Goal: Complete application form: Complete application form

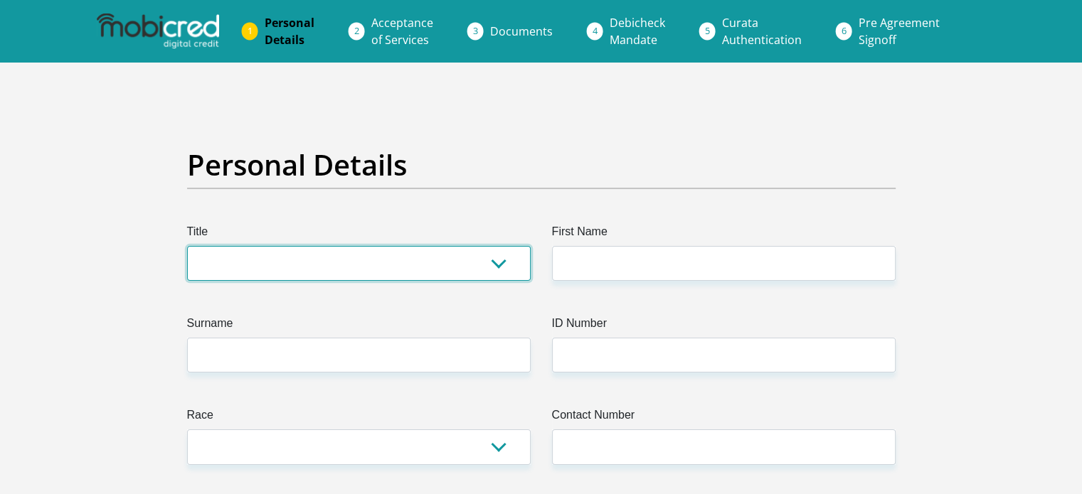
click at [358, 273] on select "Mr Ms Mrs Dr [PERSON_NAME]" at bounding box center [359, 263] width 344 height 35
select select "Mrs"
click at [187, 246] on select "Mr Ms Mrs Dr [PERSON_NAME]" at bounding box center [359, 263] width 344 height 35
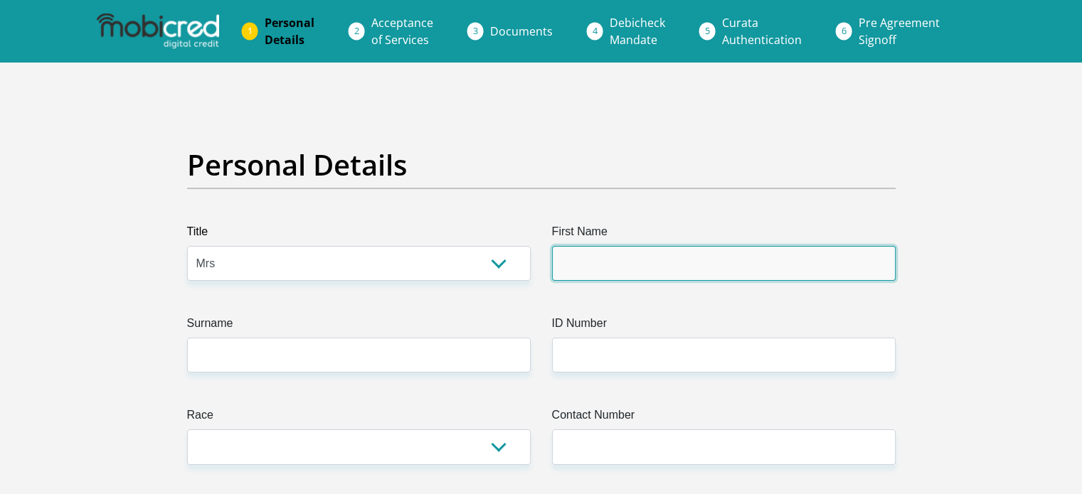
click at [620, 261] on input "First Name" at bounding box center [724, 263] width 344 height 35
type input "[PERSON_NAME]"
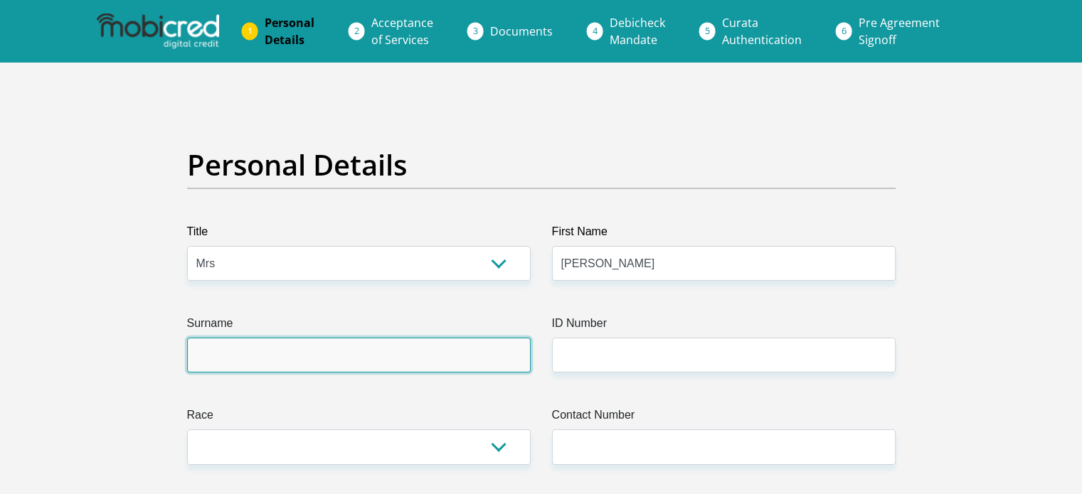
click at [323, 356] on input "Surname" at bounding box center [359, 355] width 344 height 35
type input "[PERSON_NAME]"
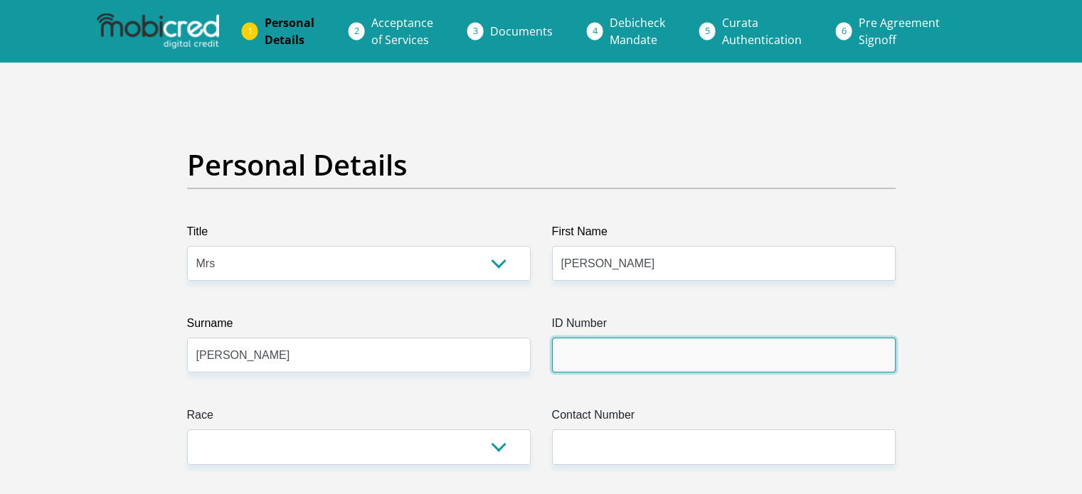
click at [626, 369] on input "ID Number" at bounding box center [724, 355] width 344 height 35
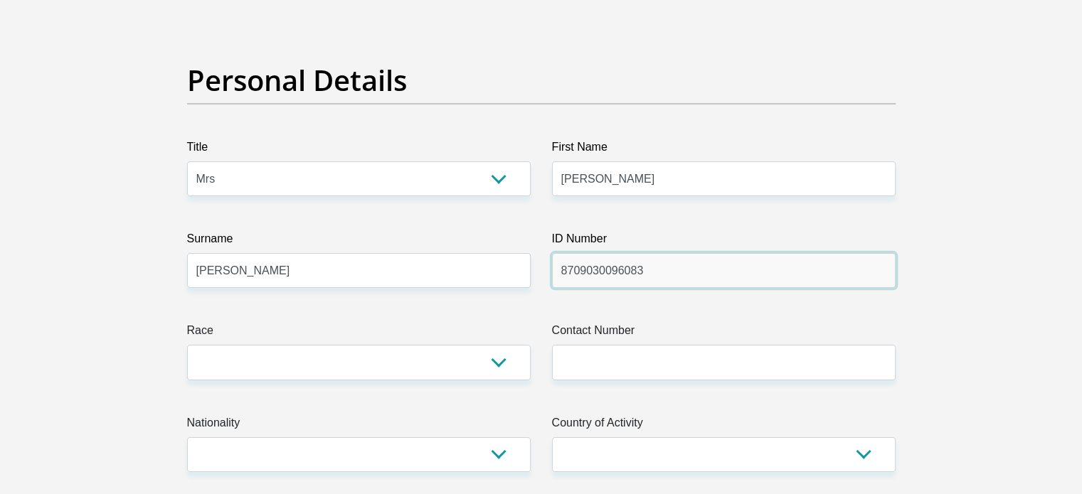
scroll to position [142, 0]
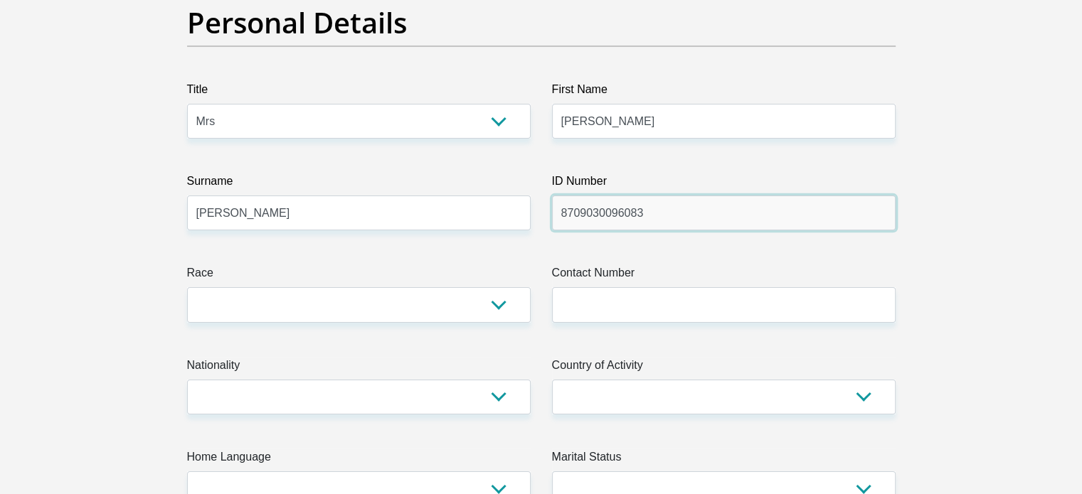
type input "8709030096083"
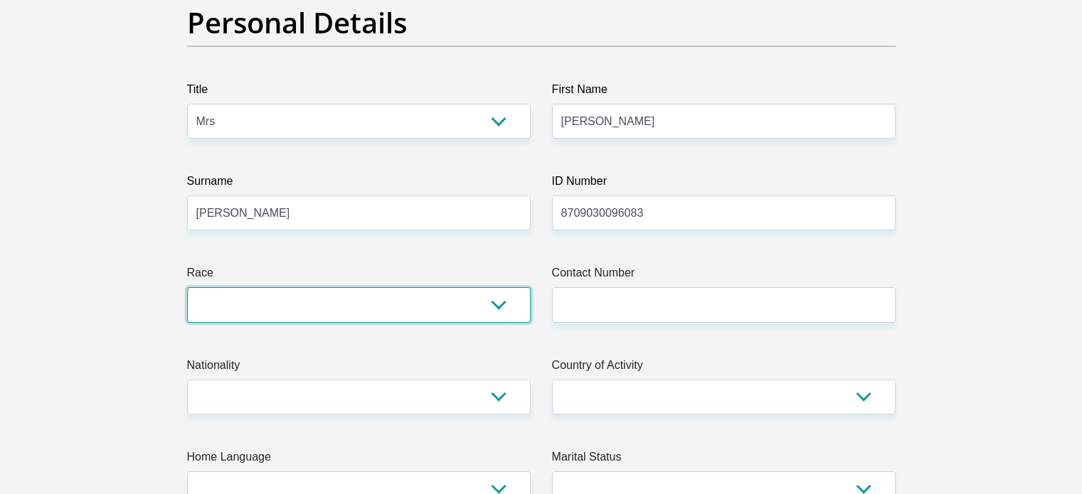
click at [396, 307] on select "Black Coloured Indian White Other" at bounding box center [359, 304] width 344 height 35
select select "2"
click at [187, 287] on select "Black Coloured Indian White Other" at bounding box center [359, 304] width 344 height 35
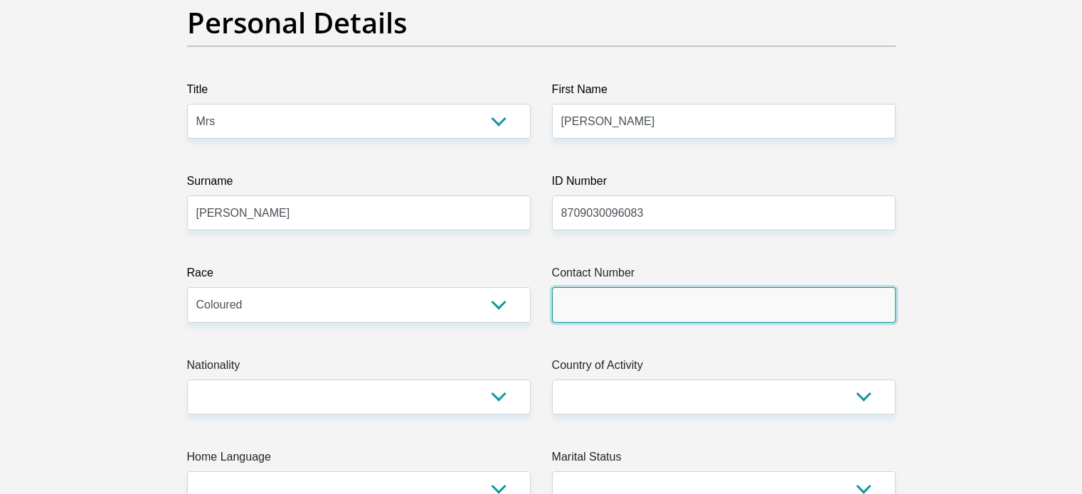
click at [625, 301] on input "Contact Number" at bounding box center [724, 304] width 344 height 35
type input "0765855644"
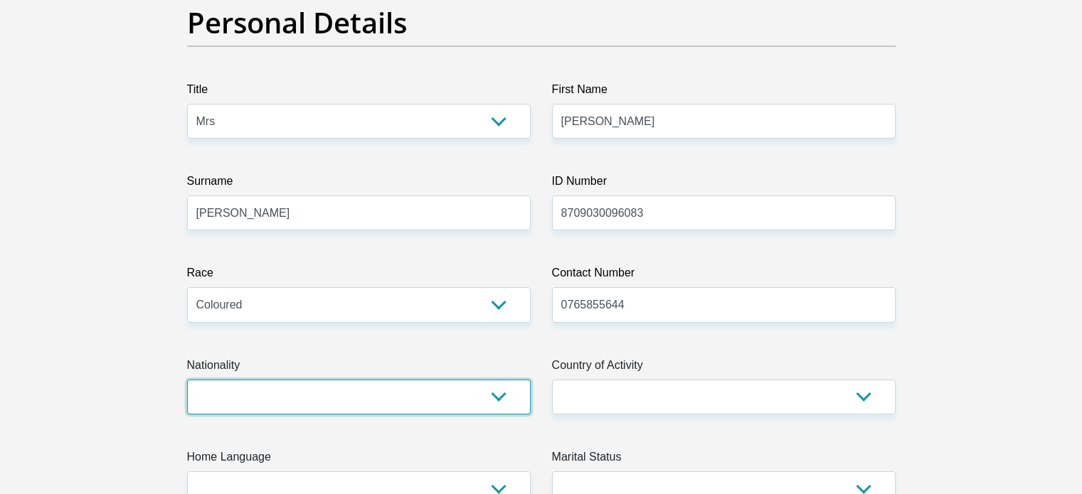
click at [312, 407] on select "[GEOGRAPHIC_DATA] [GEOGRAPHIC_DATA] [GEOGRAPHIC_DATA] [GEOGRAPHIC_DATA] [GEOGRA…" at bounding box center [359, 397] width 344 height 35
select select "ZAF"
click at [187, 380] on select "[GEOGRAPHIC_DATA] [GEOGRAPHIC_DATA] [GEOGRAPHIC_DATA] [GEOGRAPHIC_DATA] [GEOGRA…" at bounding box center [359, 397] width 344 height 35
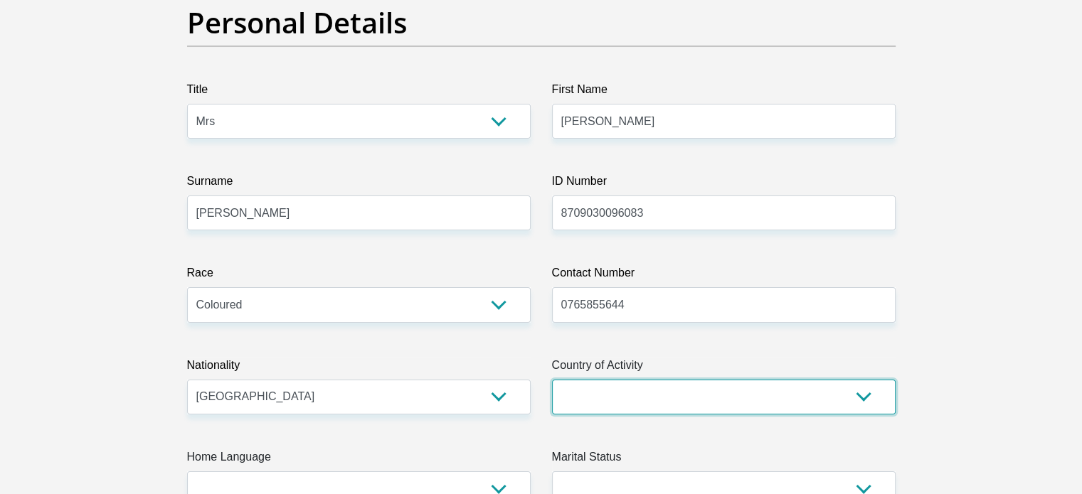
click at [627, 392] on select "[GEOGRAPHIC_DATA] [GEOGRAPHIC_DATA] [GEOGRAPHIC_DATA] [GEOGRAPHIC_DATA] [GEOGRA…" at bounding box center [724, 397] width 344 height 35
select select "ZAF"
click at [552, 380] on select "[GEOGRAPHIC_DATA] [GEOGRAPHIC_DATA] [GEOGRAPHIC_DATA] [GEOGRAPHIC_DATA] [GEOGRA…" at bounding box center [724, 397] width 344 height 35
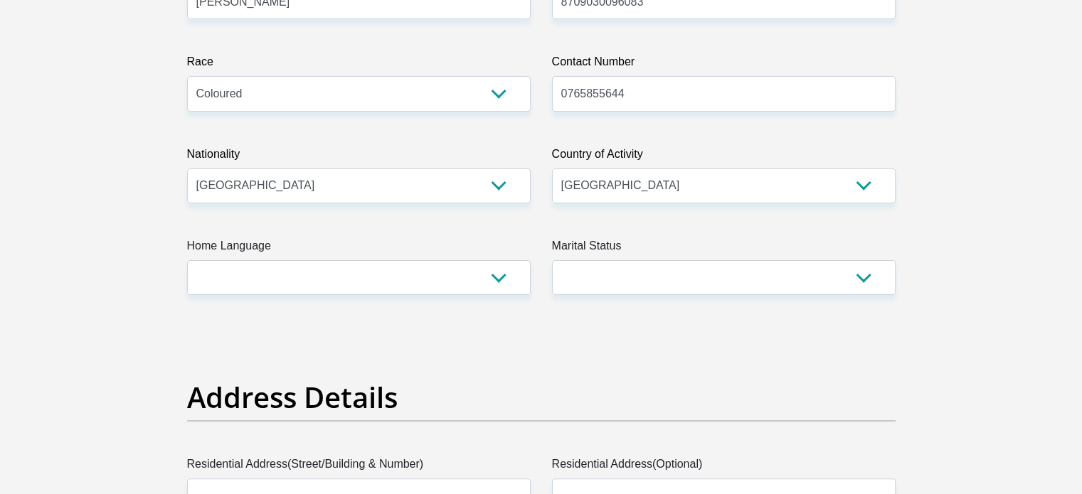
scroll to position [356, 0]
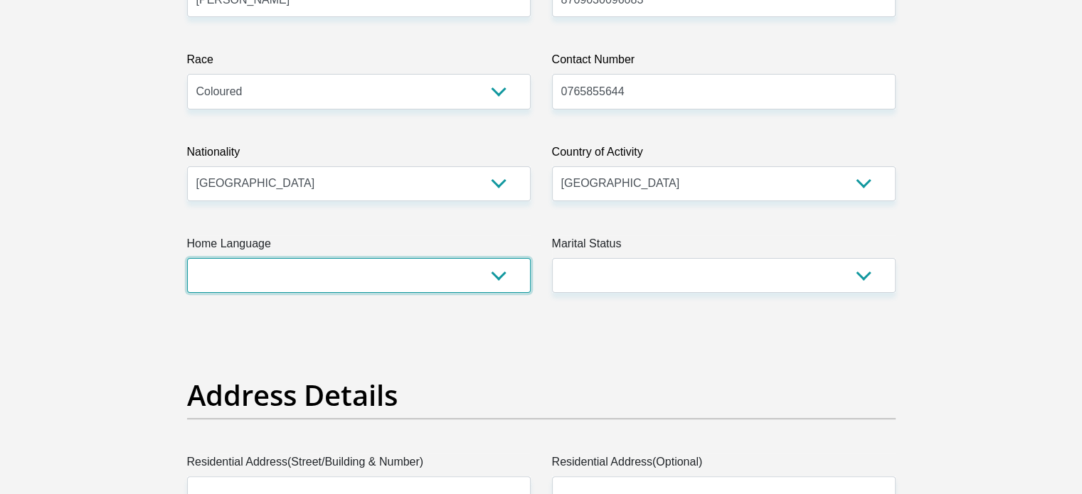
click at [339, 285] on select "Afrikaans English Sepedi South Ndebele Southern Sotho Swati Tsonga Tswana Venda…" at bounding box center [359, 275] width 344 height 35
select select "eng"
click at [187, 258] on select "Afrikaans English Sepedi South Ndebele Southern Sotho Swati Tsonga Tswana Venda…" at bounding box center [359, 275] width 344 height 35
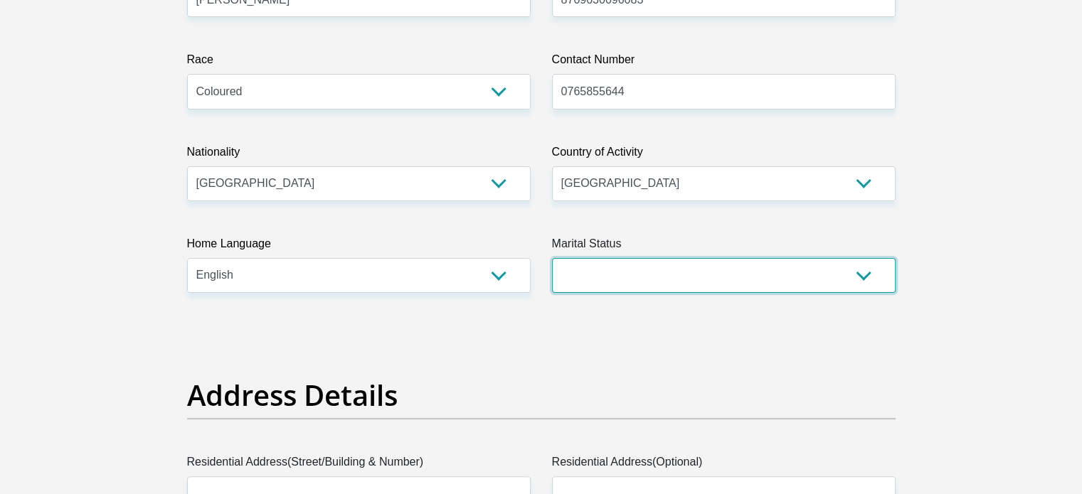
click at [607, 272] on select "Married ANC Single Divorced Widowed Married COP or Customary Law" at bounding box center [724, 275] width 344 height 35
select select "5"
click at [552, 258] on select "Married ANC Single Divorced Widowed Married COP or Customary Law" at bounding box center [724, 275] width 344 height 35
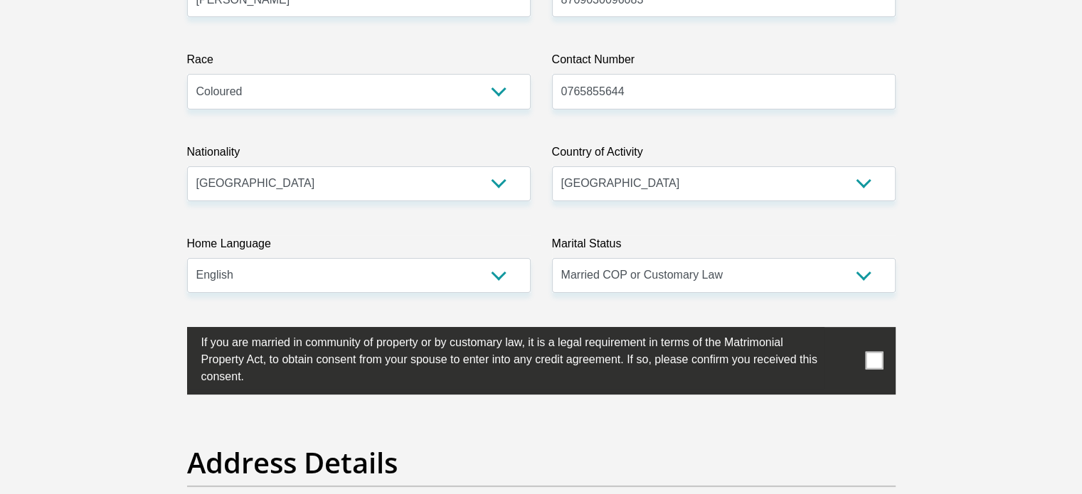
drag, startPoint x: 862, startPoint y: 365, endPoint x: 881, endPoint y: 366, distance: 18.5
click at [866, 366] on label at bounding box center [541, 361] width 709 height 68
click at [881, 366] on span at bounding box center [874, 361] width 18 height 18
click at [173, 331] on input "checkbox" at bounding box center [173, 331] width 0 height 0
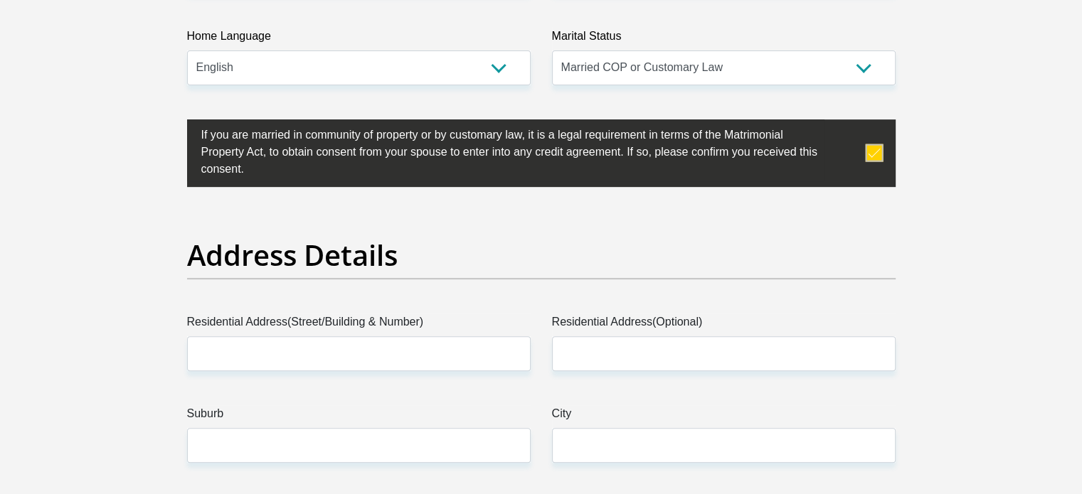
scroll to position [640, 0]
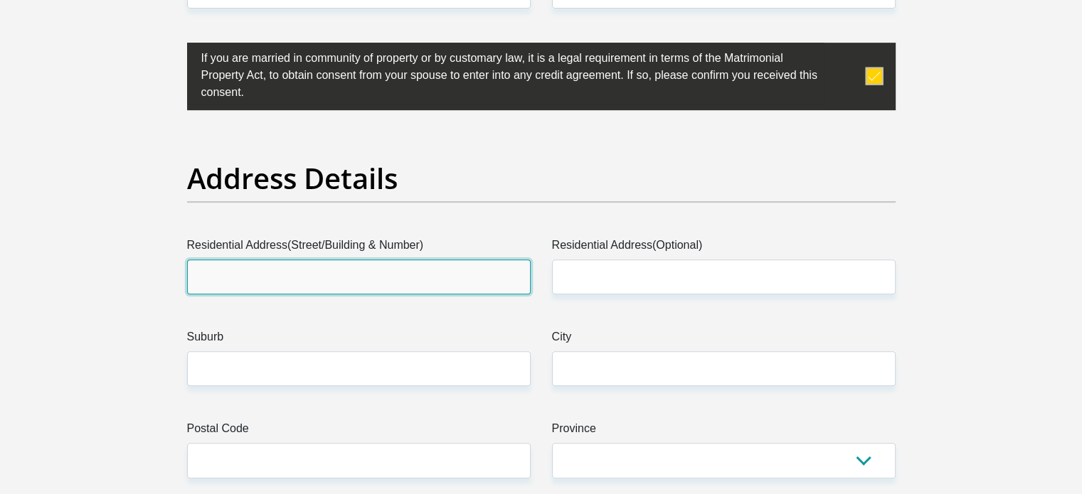
click at [317, 266] on input "Residential Address(Street/Building & Number)" at bounding box center [359, 277] width 344 height 35
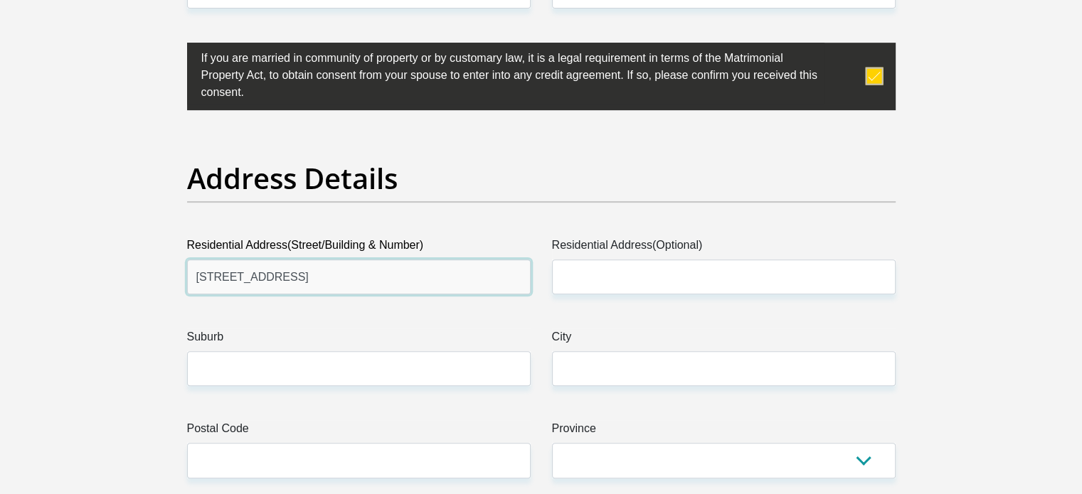
type input "[STREET_ADDRESS]"
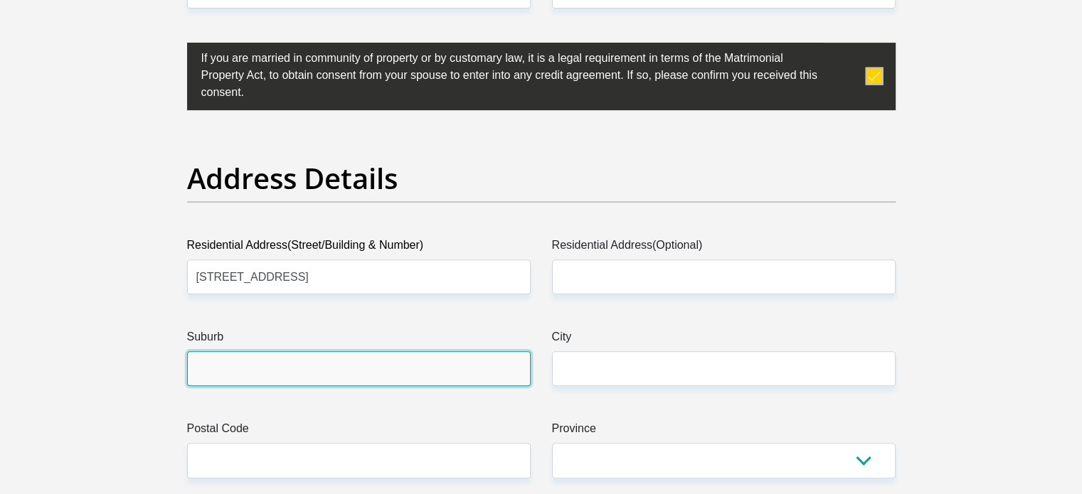
click at [302, 369] on input "Suburb" at bounding box center [359, 368] width 344 height 35
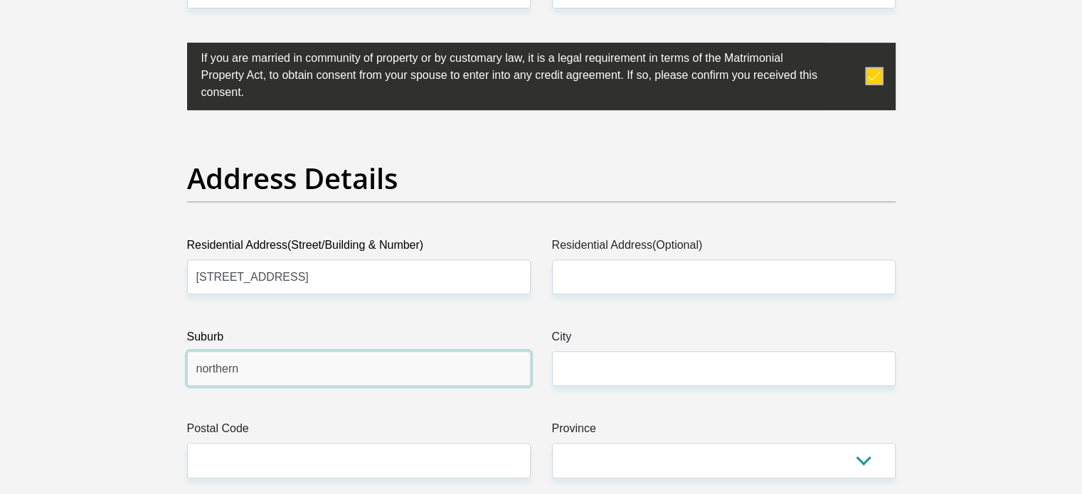
type input "northern"
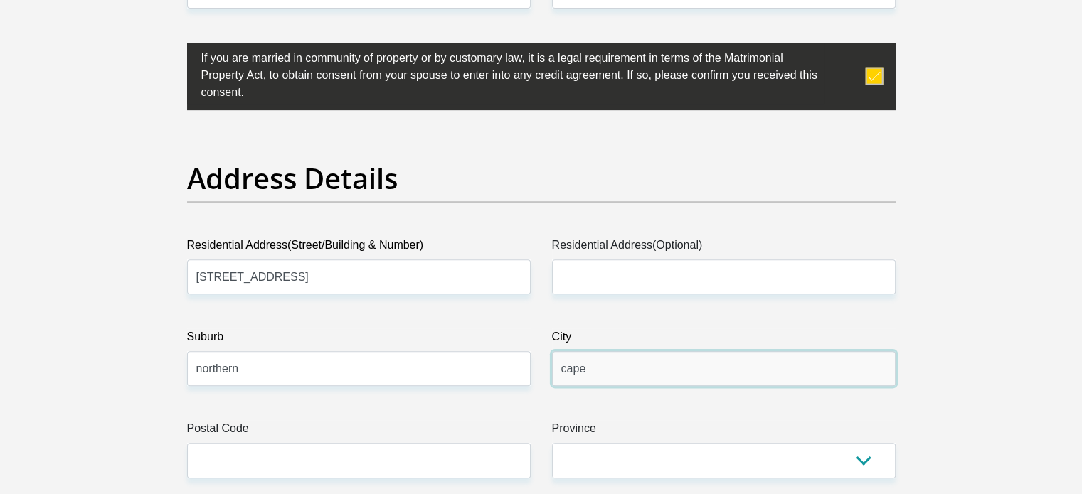
type input "[GEOGRAPHIC_DATA]"
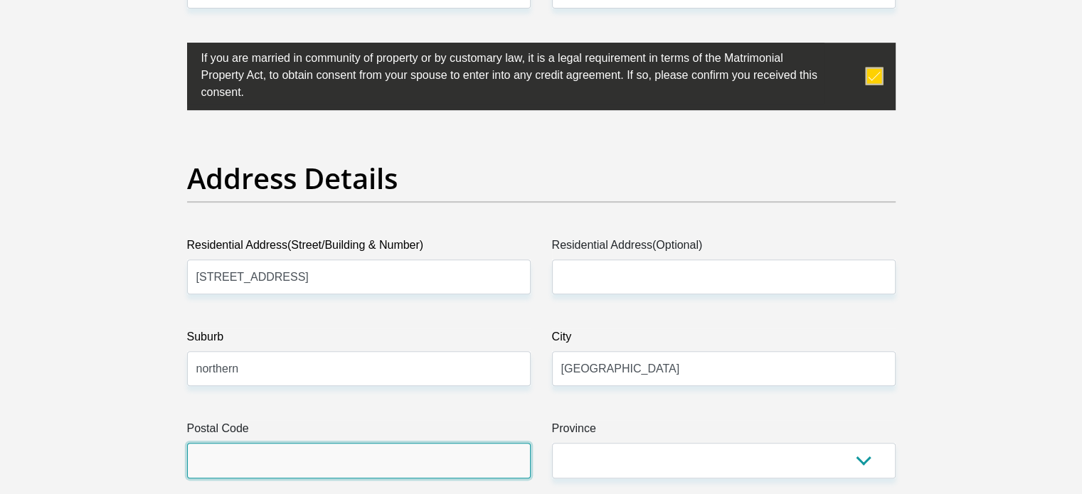
click at [364, 445] on input "Postal Code" at bounding box center [359, 460] width 344 height 35
type input "7570"
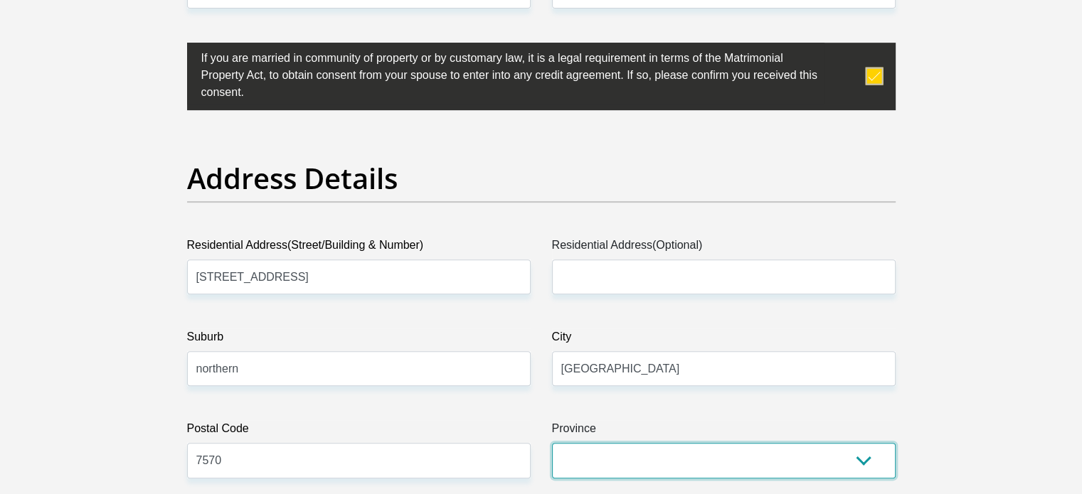
click at [709, 466] on select "Eastern Cape Free State [GEOGRAPHIC_DATA] [GEOGRAPHIC_DATA][DATE] [GEOGRAPHIC_D…" at bounding box center [724, 460] width 344 height 35
select select "Western Cape"
click at [552, 443] on select "Eastern Cape Free State [GEOGRAPHIC_DATA] [GEOGRAPHIC_DATA][DATE] [GEOGRAPHIC_D…" at bounding box center [724, 460] width 344 height 35
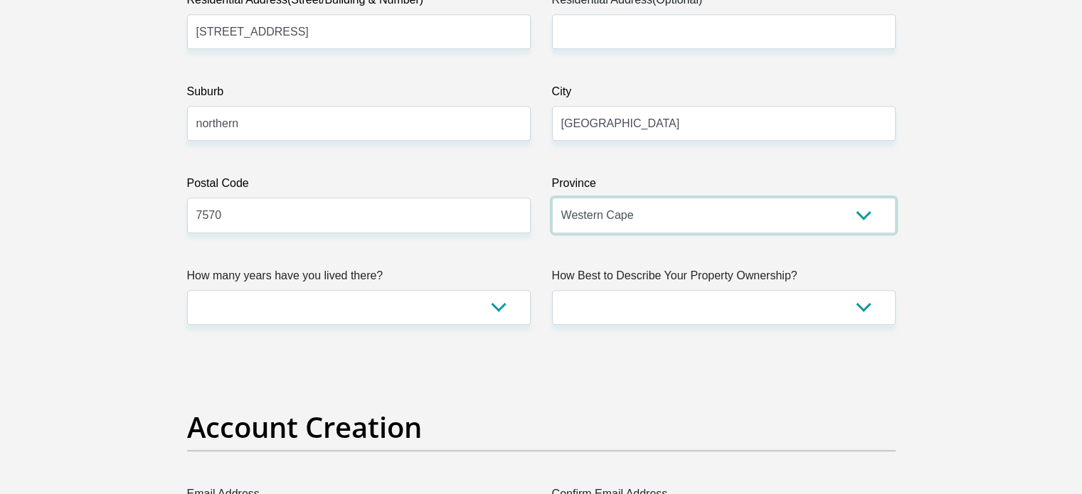
scroll to position [925, 0]
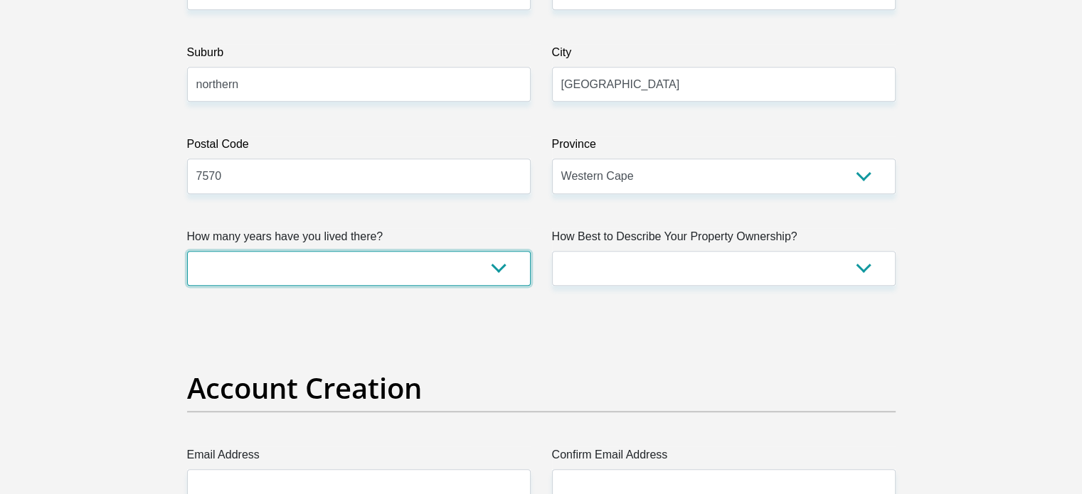
click at [307, 265] on select "less than 1 year 1-3 years 3-5 years 5+ years" at bounding box center [359, 268] width 344 height 35
select select "2"
click at [187, 251] on select "less than 1 year 1-3 years 3-5 years 5+ years" at bounding box center [359, 268] width 344 height 35
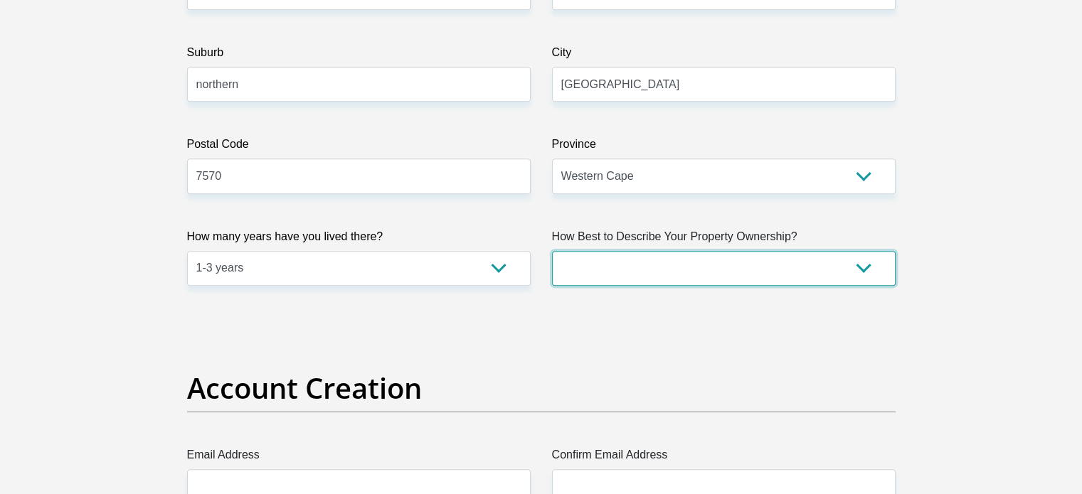
click at [684, 260] on select "Owned Rented Family Owned Company Dwelling" at bounding box center [724, 268] width 344 height 35
select select "Rented"
click at [552, 251] on select "Owned Rented Family Owned Company Dwelling" at bounding box center [724, 268] width 344 height 35
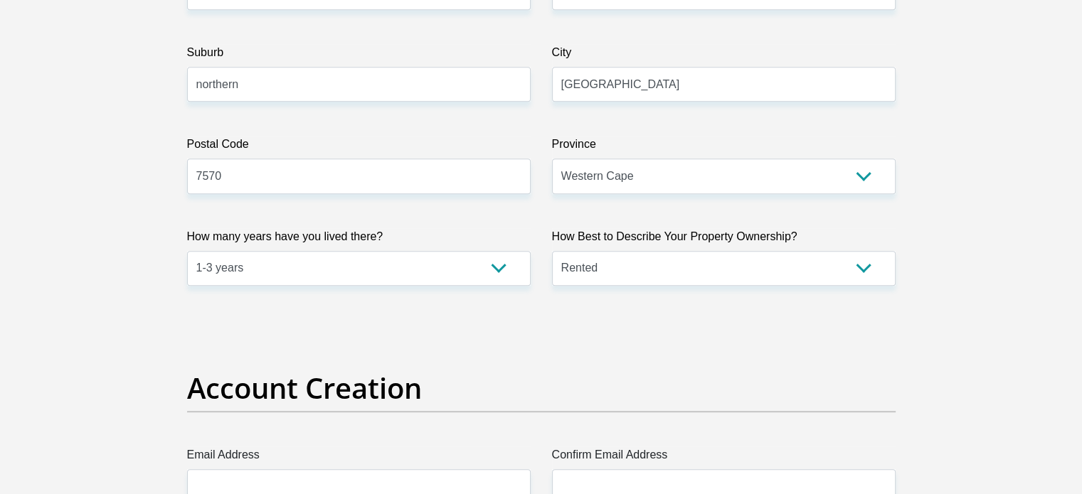
click at [421, 184] on input "7570" at bounding box center [359, 176] width 344 height 35
click at [642, 88] on input "[GEOGRAPHIC_DATA]" at bounding box center [724, 84] width 344 height 35
type input "[GEOGRAPHIC_DATA]"
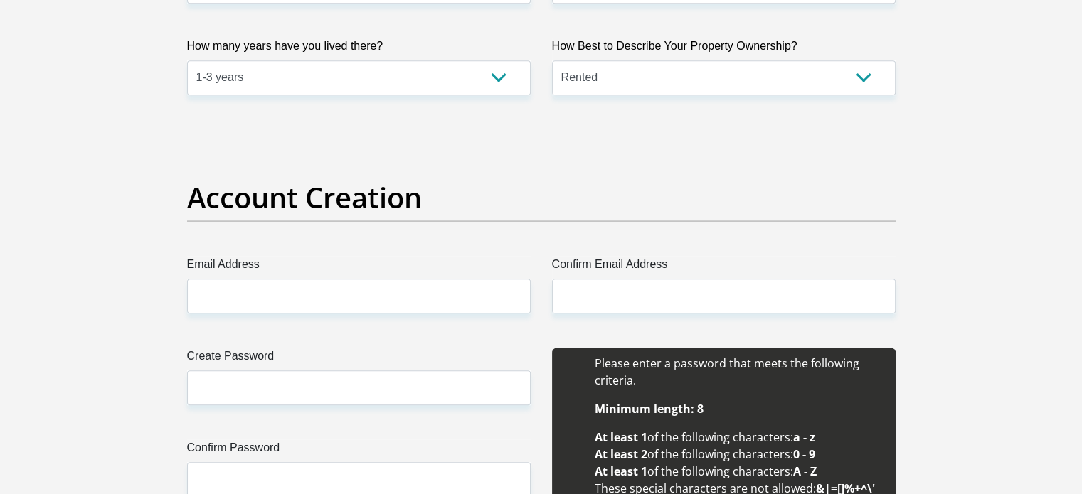
scroll to position [1138, 0]
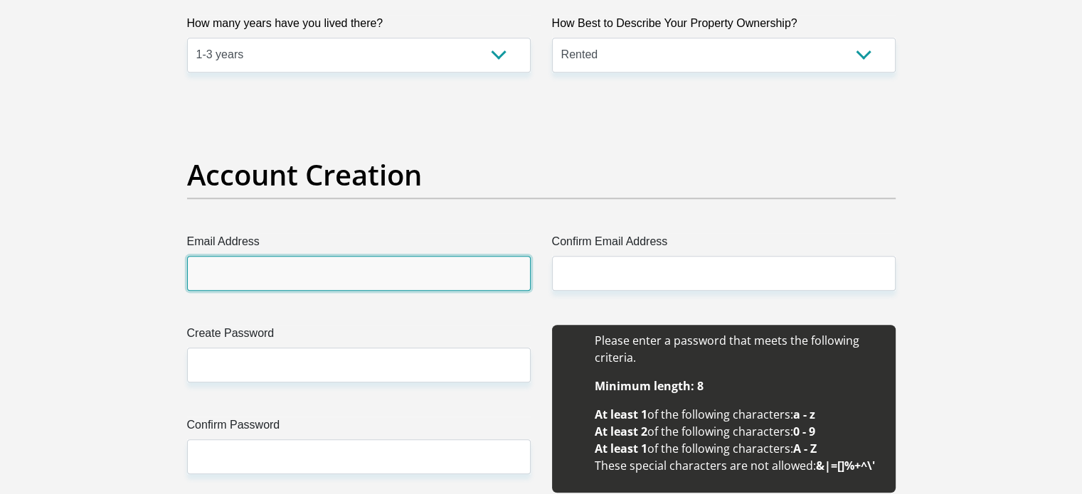
click at [405, 275] on input "Email Address" at bounding box center [359, 273] width 344 height 35
type input "[EMAIL_ADDRESS][DOMAIN_NAME]"
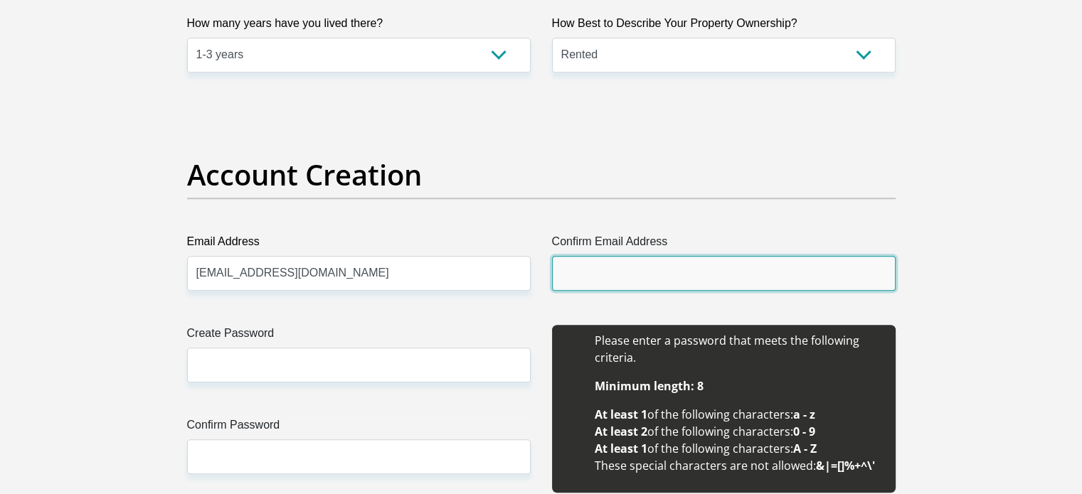
click at [667, 265] on input "Confirm Email Address" at bounding box center [724, 273] width 344 height 35
type input "[EMAIL_ADDRESS][DOMAIN_NAME]"
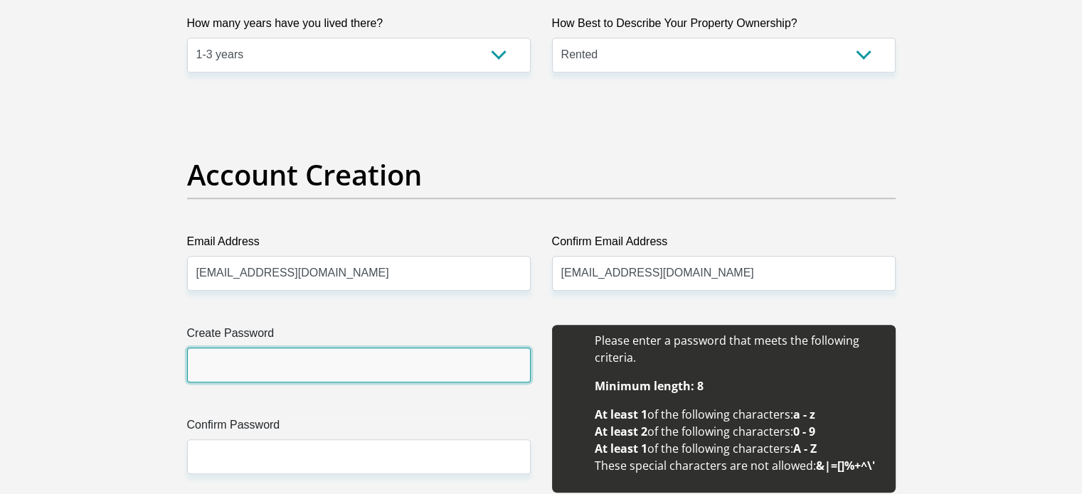
click at [393, 364] on input "Create Password" at bounding box center [359, 365] width 344 height 35
drag, startPoint x: 210, startPoint y: 376, endPoint x: 162, endPoint y: 376, distance: 47.7
type input "Cindals01!"
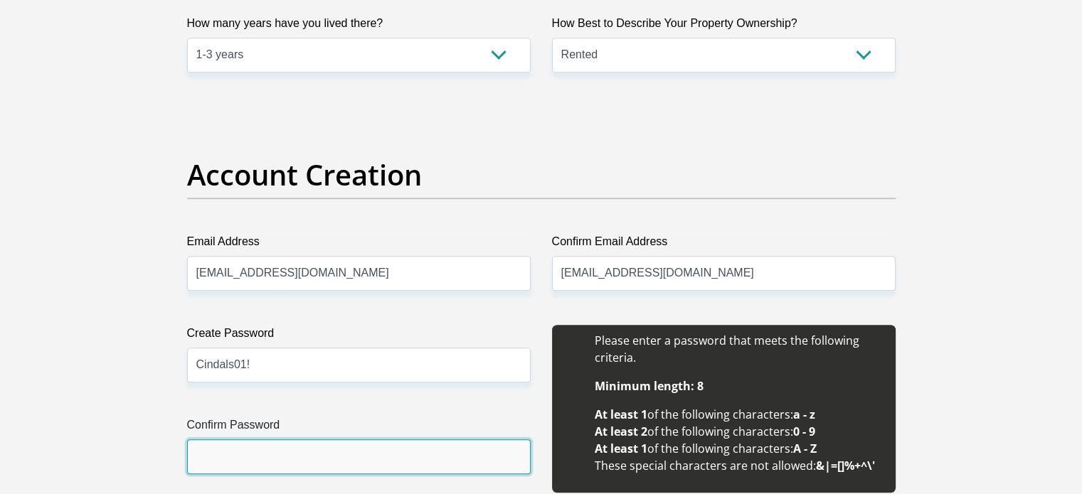
click at [236, 460] on input "Confirm Password" at bounding box center [359, 457] width 344 height 35
paste input "Cindals01!"
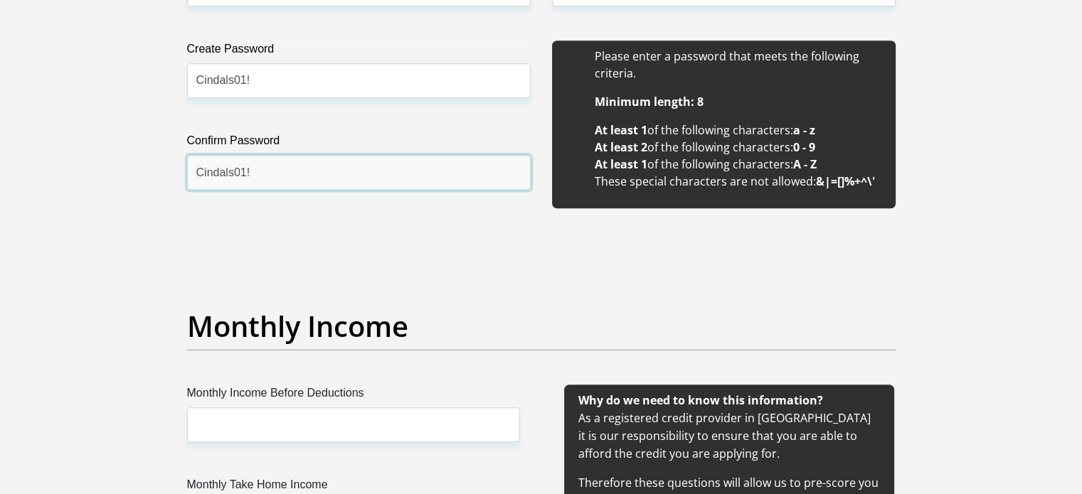
type input "Cindals01!"
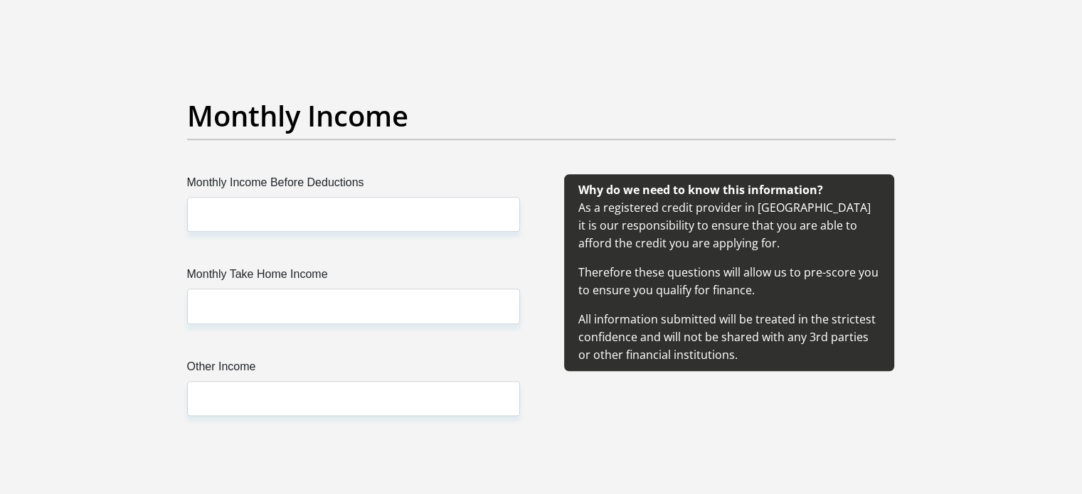
scroll to position [1636, 0]
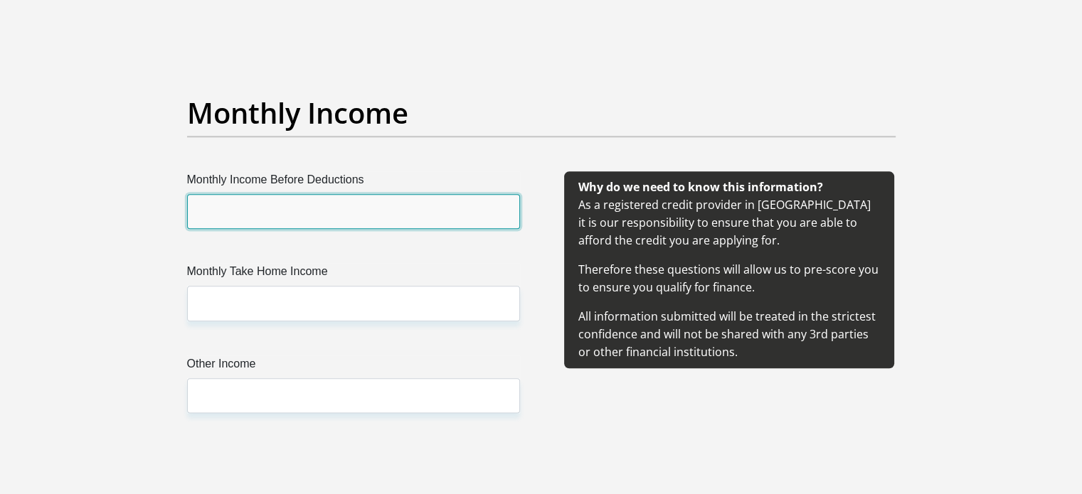
click at [379, 207] on input "Monthly Income Before Deductions" at bounding box center [353, 211] width 333 height 35
type input "35000"
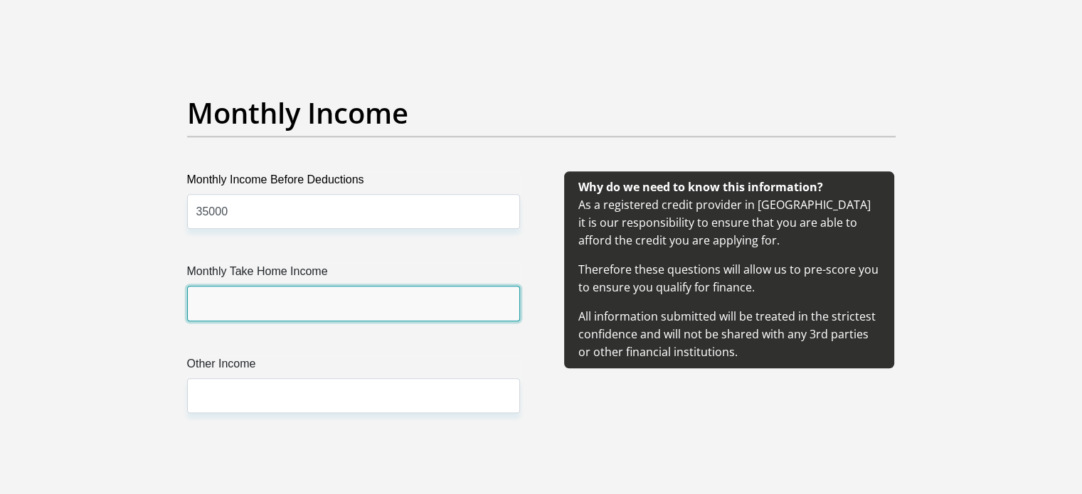
click at [302, 296] on input "Monthly Take Home Income" at bounding box center [353, 303] width 333 height 35
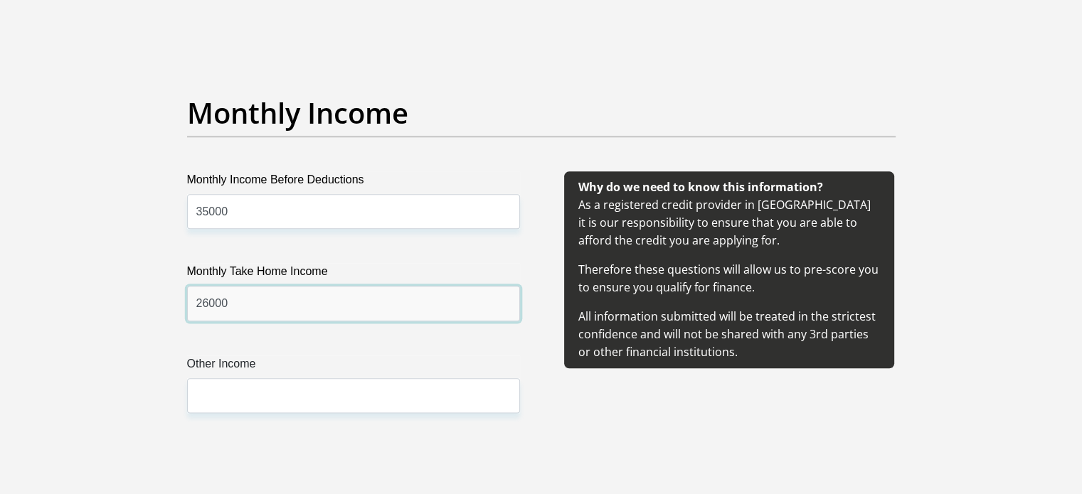
type input "26000"
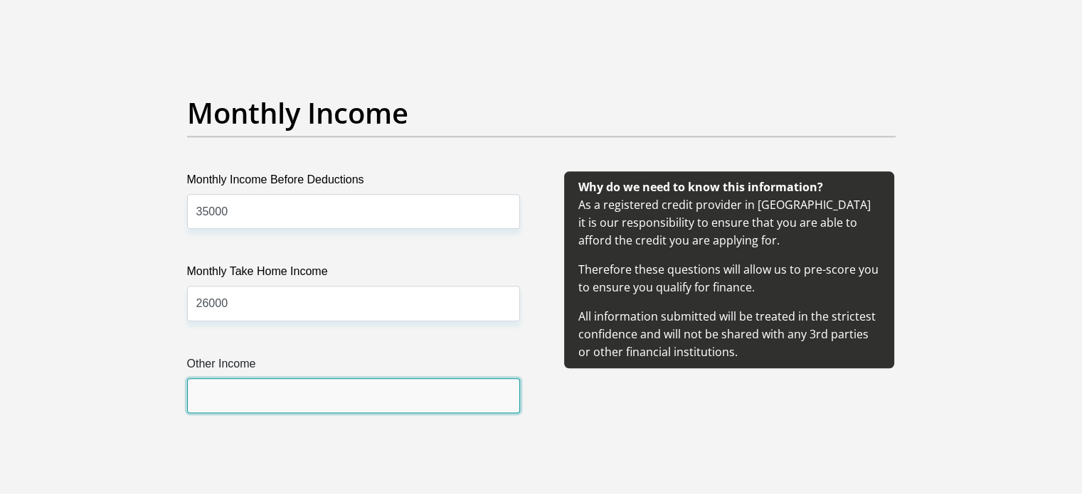
click at [296, 399] on input "Other Income" at bounding box center [353, 395] width 333 height 35
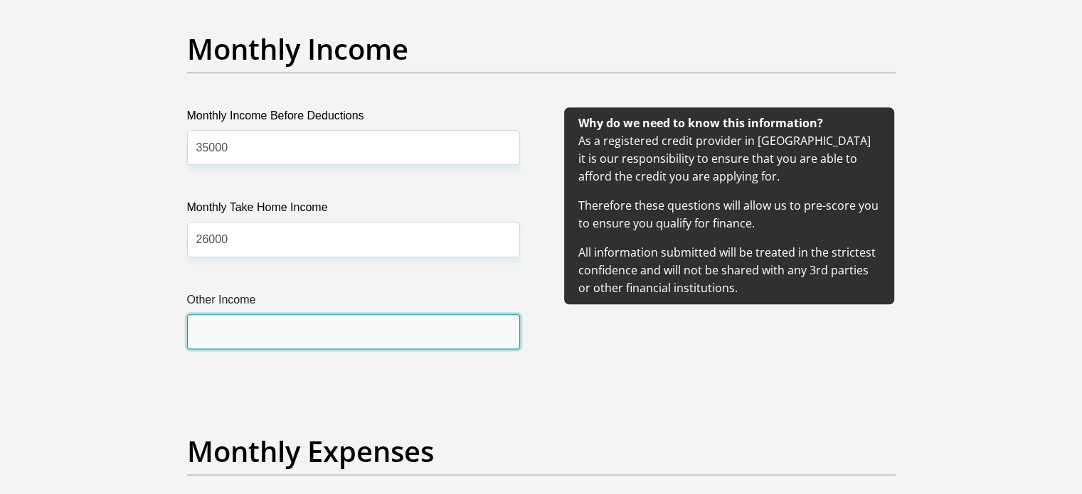
scroll to position [1850, 0]
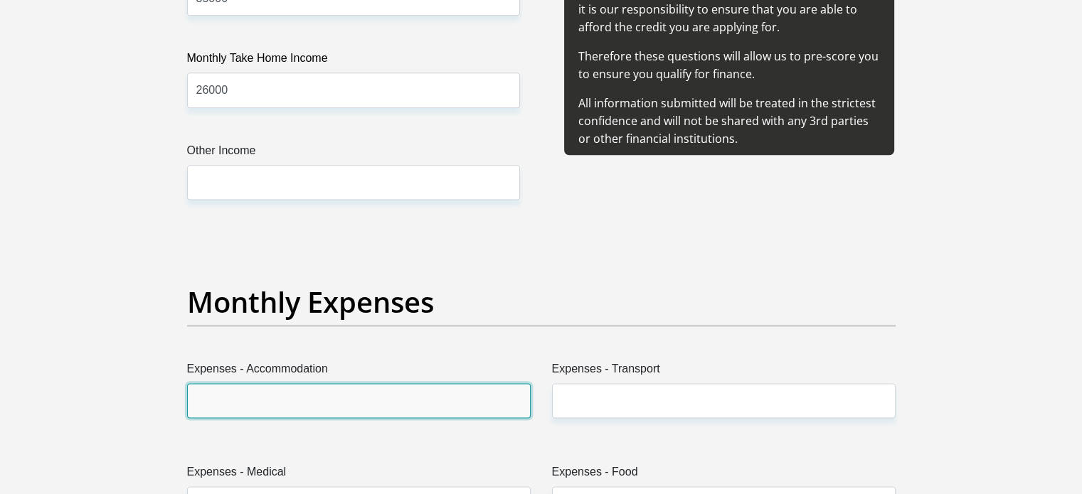
click at [268, 389] on input "Expenses - Accommodation" at bounding box center [359, 400] width 344 height 35
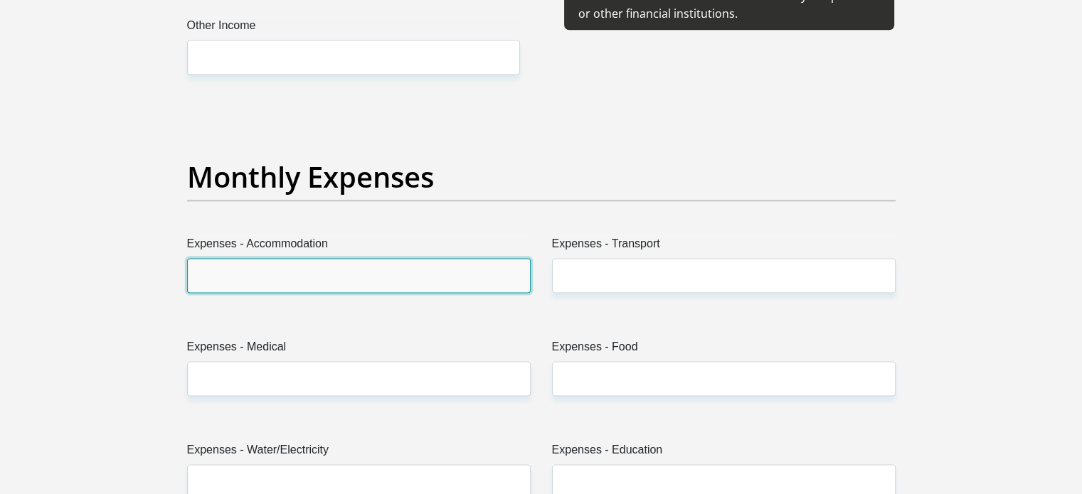
scroll to position [1992, 0]
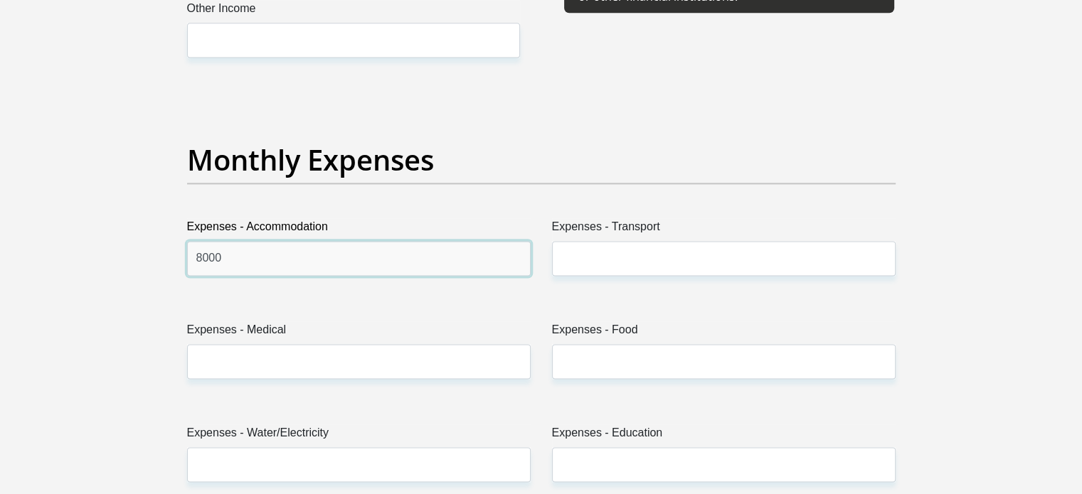
type input "8000"
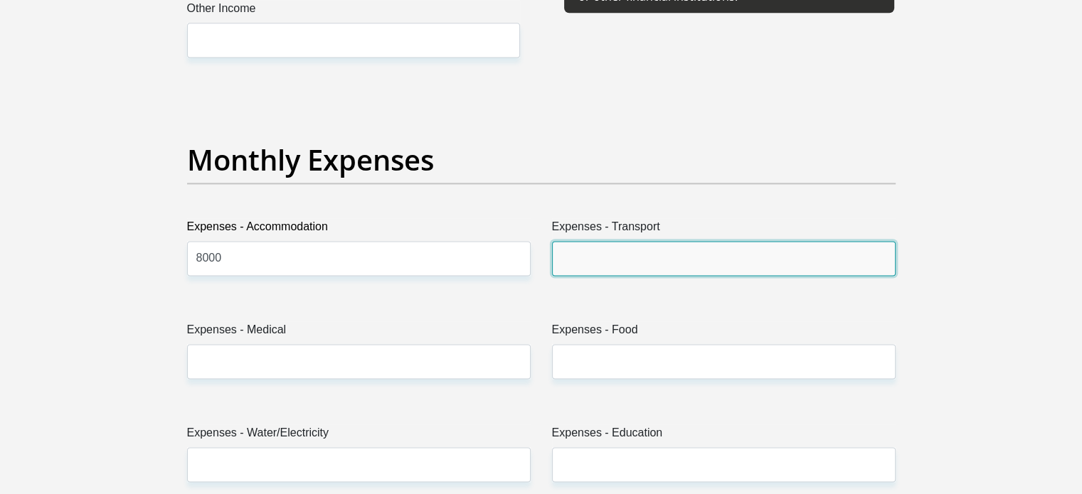
click at [648, 256] on input "Expenses - Transport" at bounding box center [724, 258] width 344 height 35
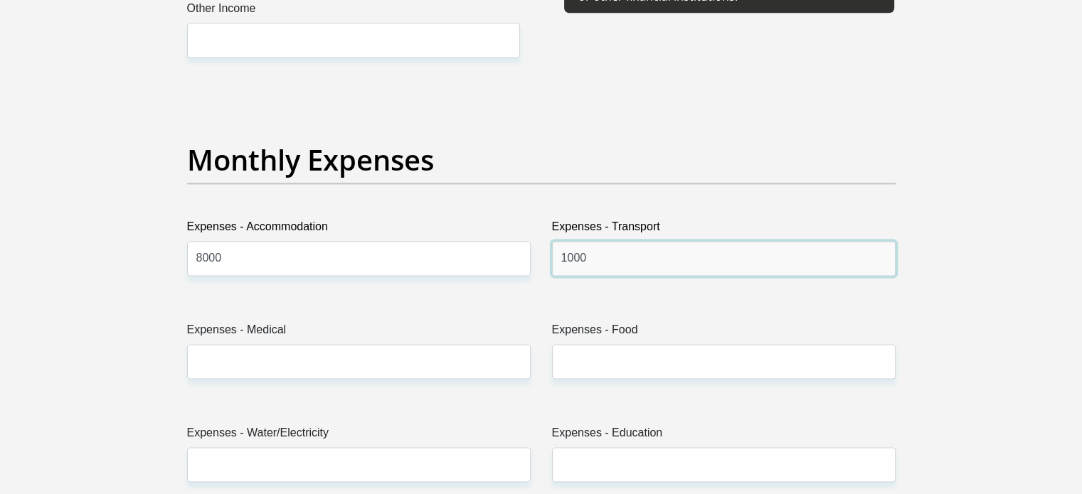
type input "1000"
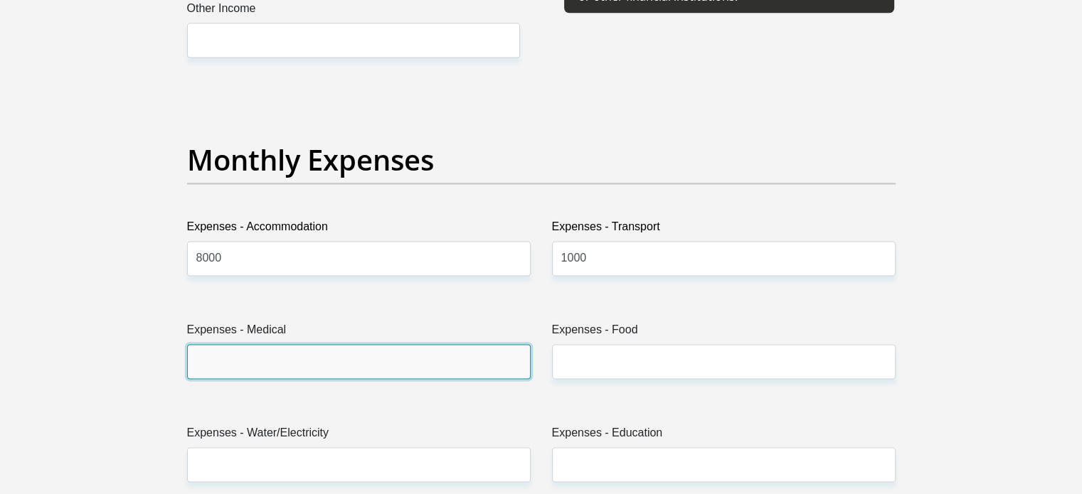
click at [376, 355] on input "Expenses - Medical" at bounding box center [359, 361] width 344 height 35
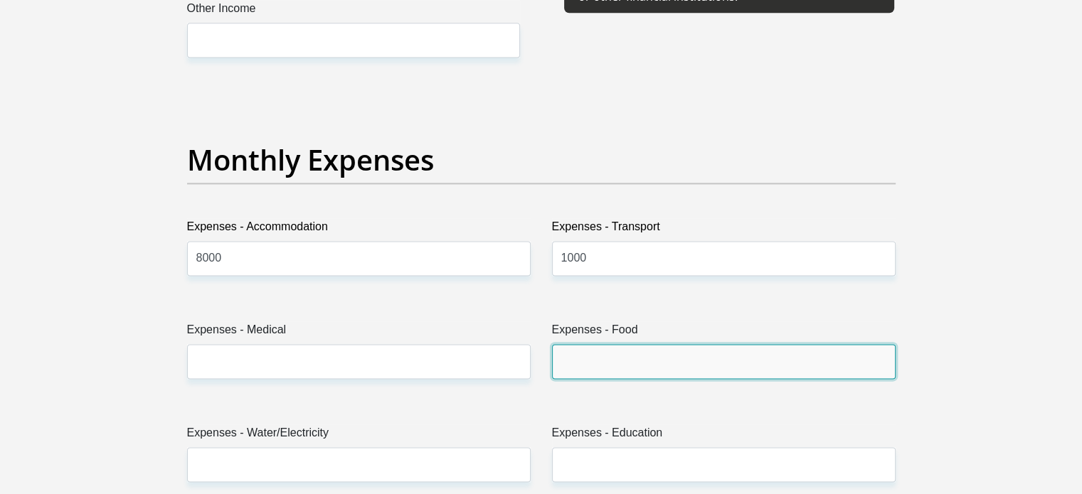
click at [655, 344] on input "Expenses - Food" at bounding box center [724, 361] width 344 height 35
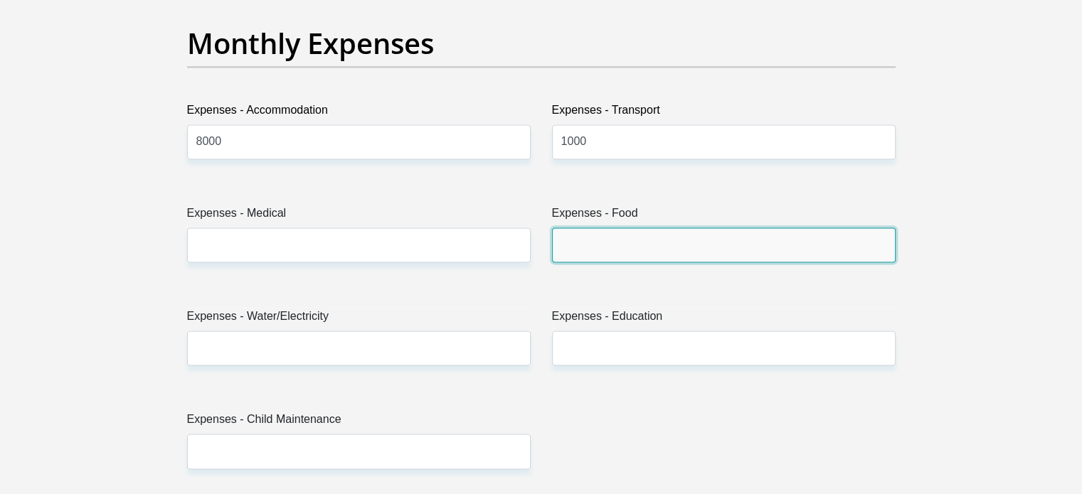
scroll to position [2205, 0]
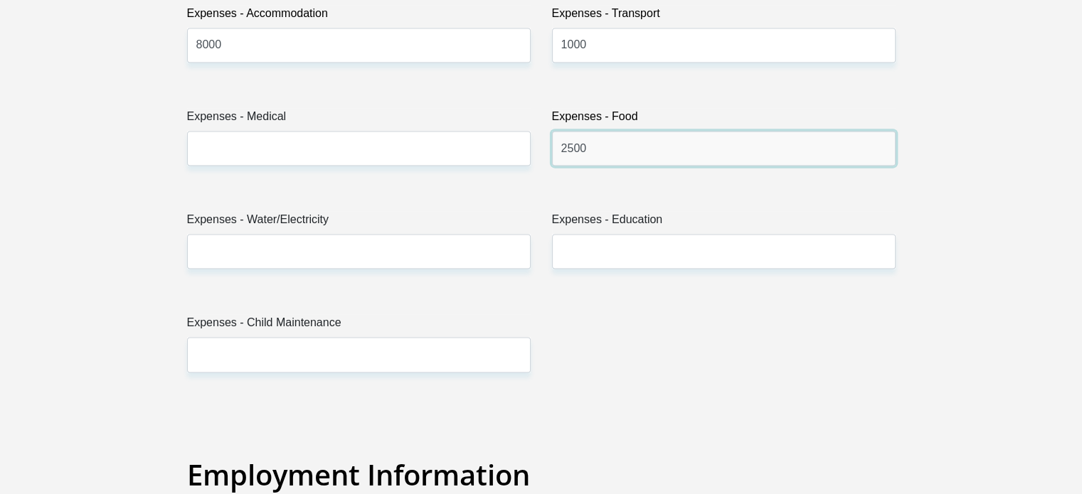
type input "2500"
click at [344, 232] on label "Expenses - Water/Electricity" at bounding box center [359, 222] width 344 height 23
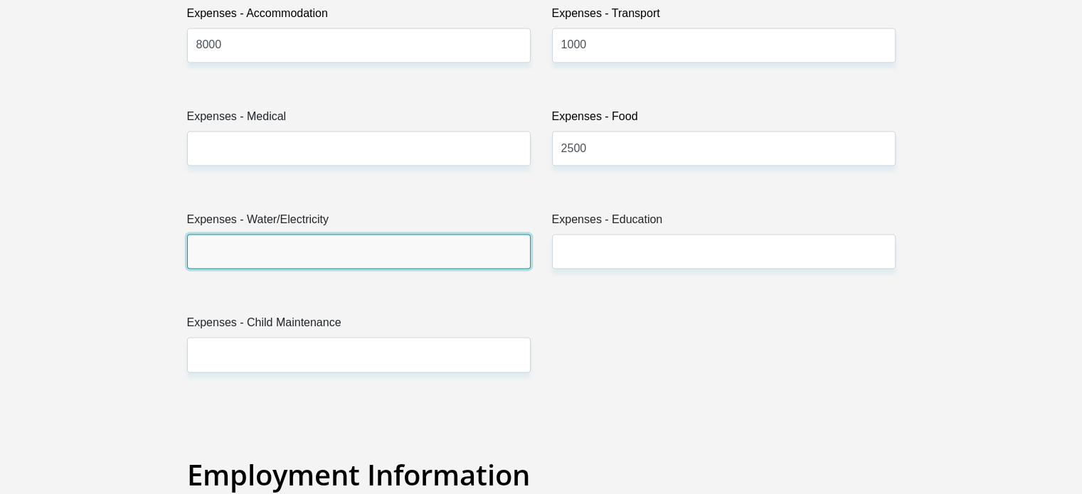
click at [344, 234] on input "Expenses - Water/Electricity" at bounding box center [359, 251] width 344 height 35
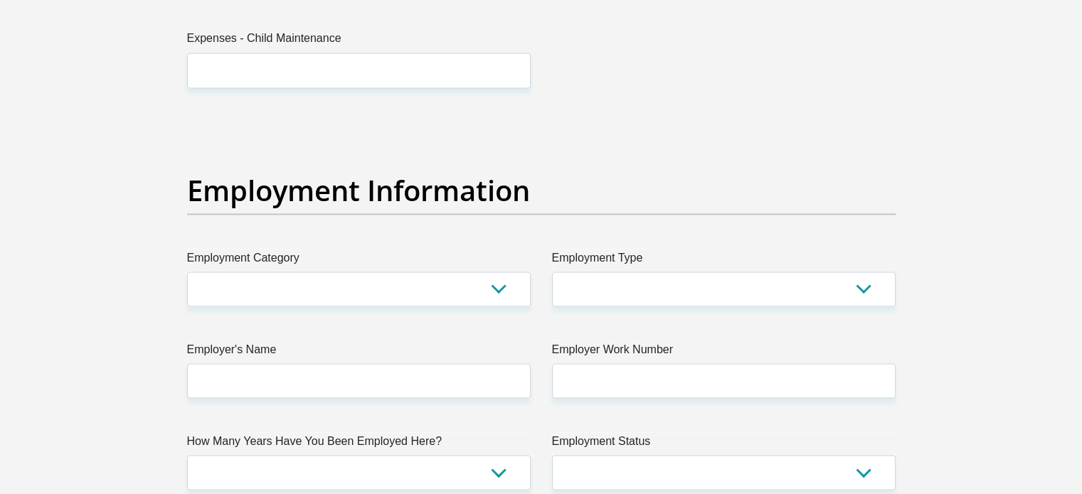
type input "800"
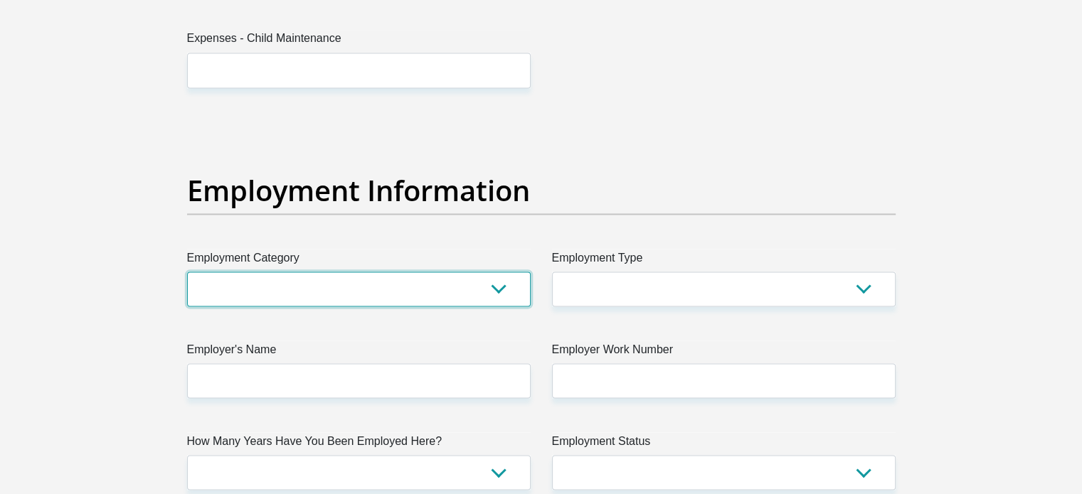
click at [355, 285] on select "AGRICULTURE ALCOHOL & TOBACCO CONSTRUCTION MATERIALS METALLURGY EQUIPMENT FOR R…" at bounding box center [359, 289] width 344 height 35
select select "45"
click at [187, 272] on select "AGRICULTURE ALCOHOL & TOBACCO CONSTRUCTION MATERIALS METALLURGY EQUIPMENT FOR R…" at bounding box center [359, 289] width 344 height 35
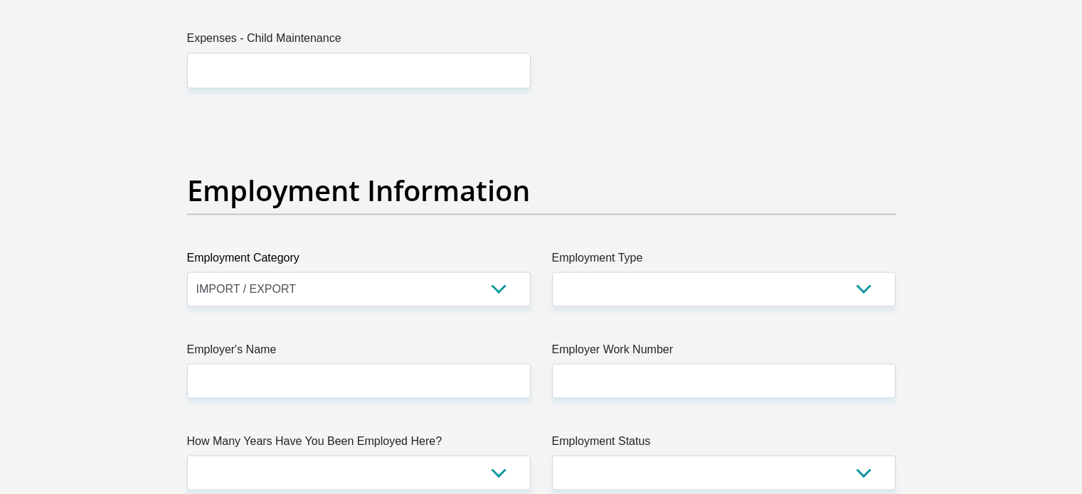
click at [696, 269] on label "Employment Type" at bounding box center [724, 260] width 344 height 23
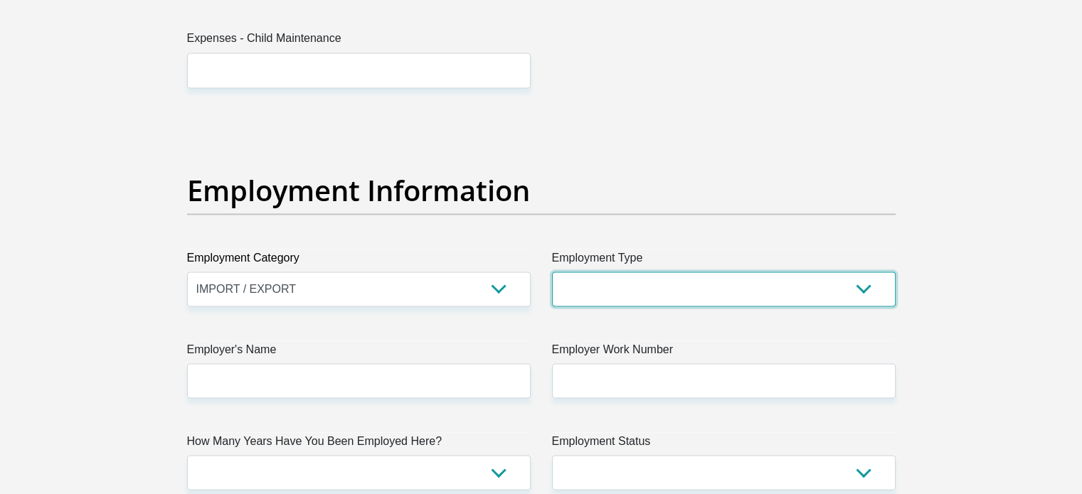
click at [696, 272] on select "College/Lecturer Craft Seller Creative Driver Executive Farmer Forces - Non Com…" at bounding box center [724, 289] width 344 height 35
click at [699, 279] on select "College/Lecturer Craft Seller Creative Driver Executive Farmer Forces - Non Com…" at bounding box center [724, 289] width 344 height 35
select select "Office Staff/Clerk"
click at [552, 272] on select "College/Lecturer Craft Seller Creative Driver Executive Farmer Forces - Non Com…" at bounding box center [724, 289] width 344 height 35
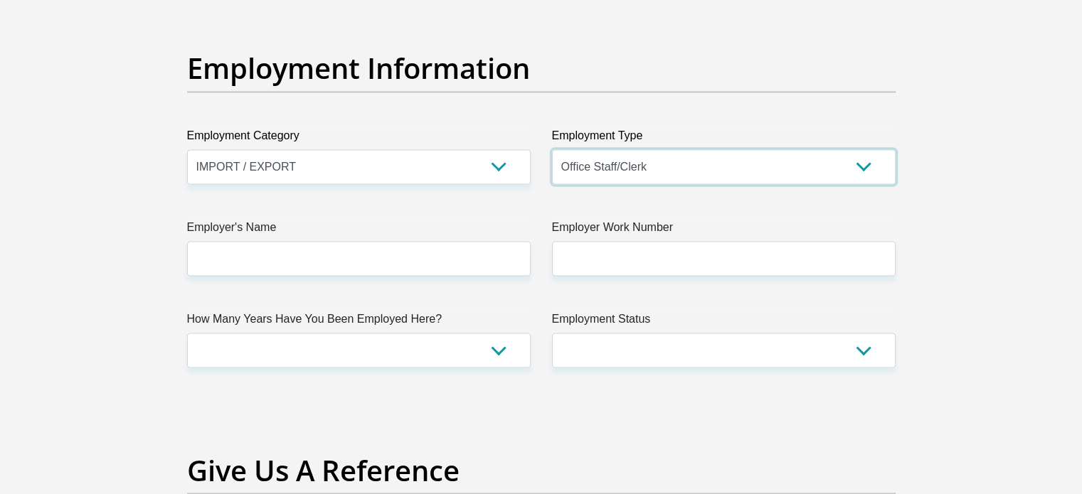
scroll to position [2632, 0]
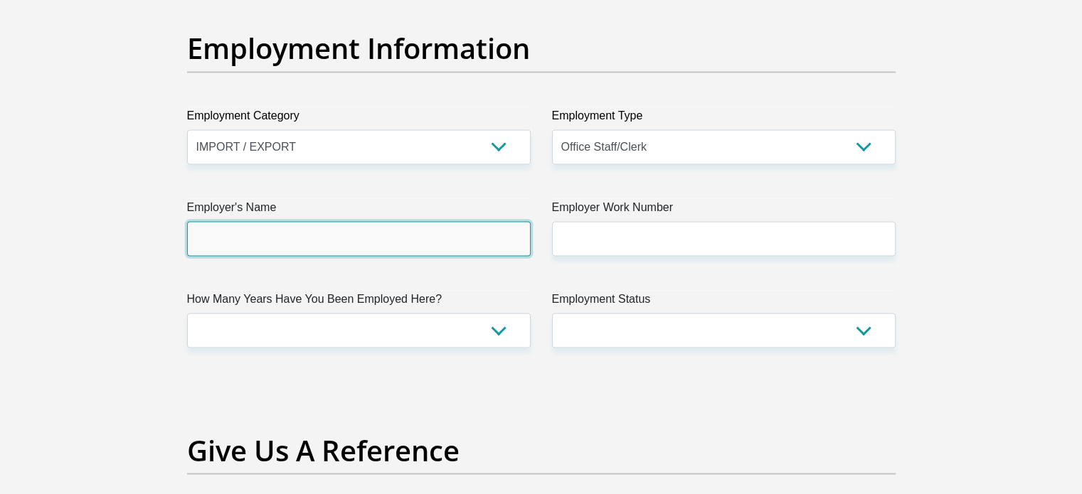
click at [334, 233] on input "Employer's Name" at bounding box center [359, 238] width 344 height 35
type input "ALLPORTCARGOSERVICES"
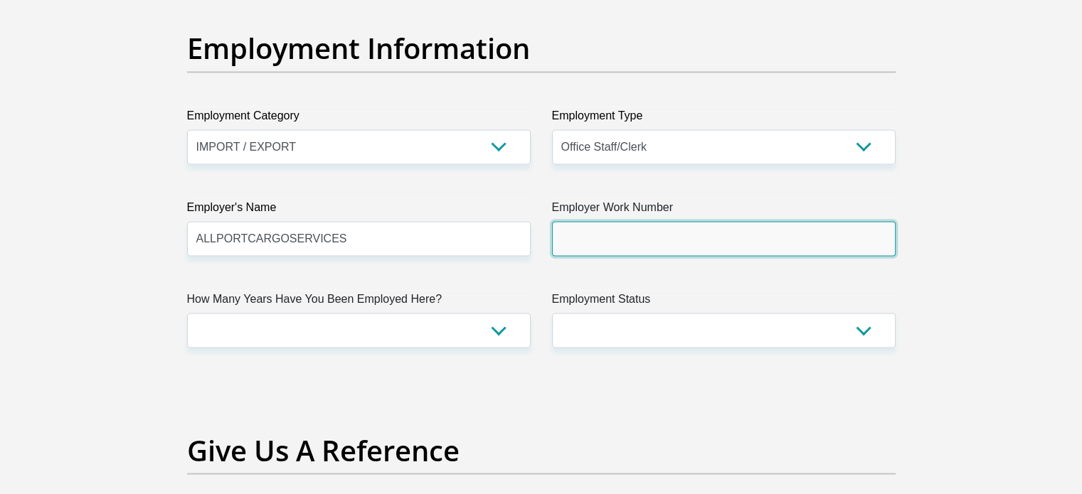
click at [629, 224] on input "Employer Work Number" at bounding box center [724, 238] width 344 height 35
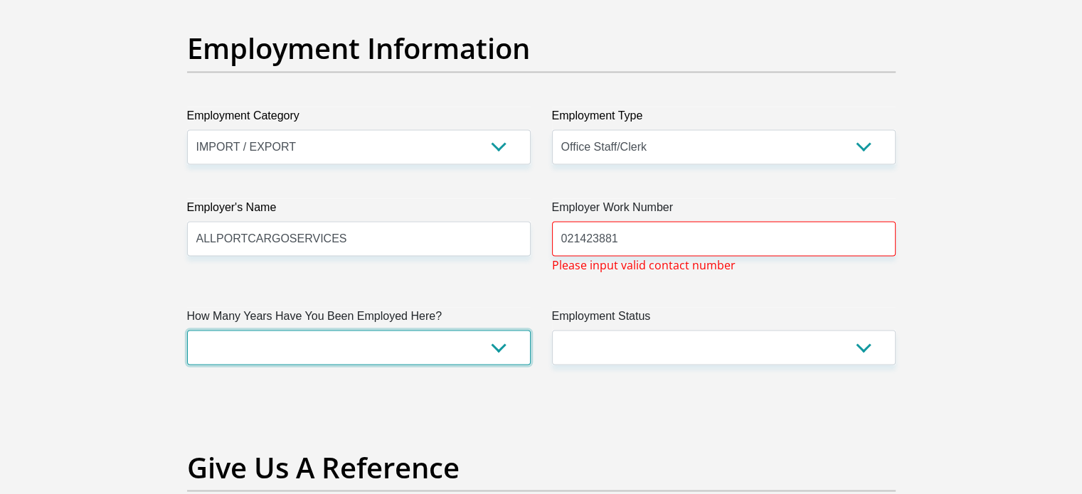
click at [347, 342] on select "less than 1 year 1-3 years 3-5 years 5+ years" at bounding box center [359, 347] width 344 height 35
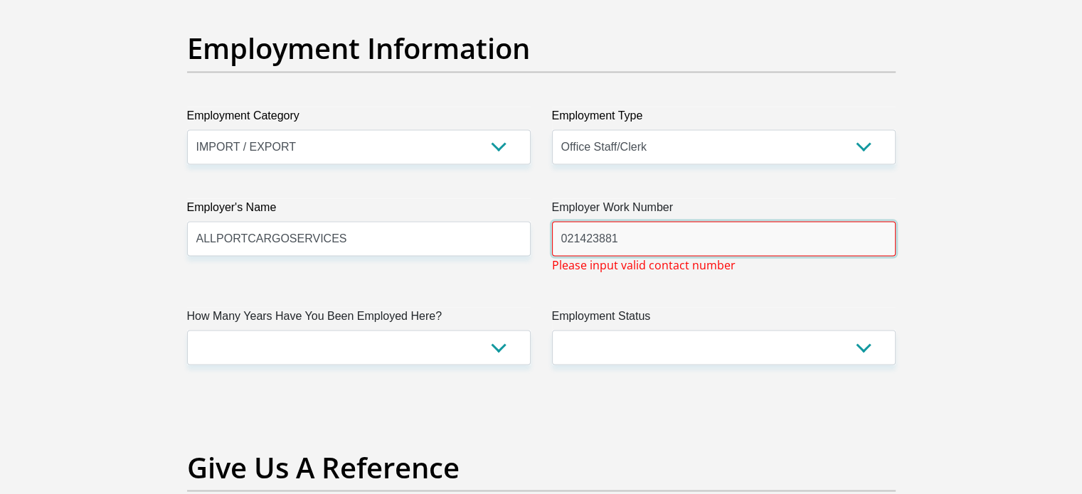
click at [652, 241] on input "021423881" at bounding box center [724, 238] width 344 height 35
click at [607, 238] on input "021423881" at bounding box center [724, 238] width 344 height 35
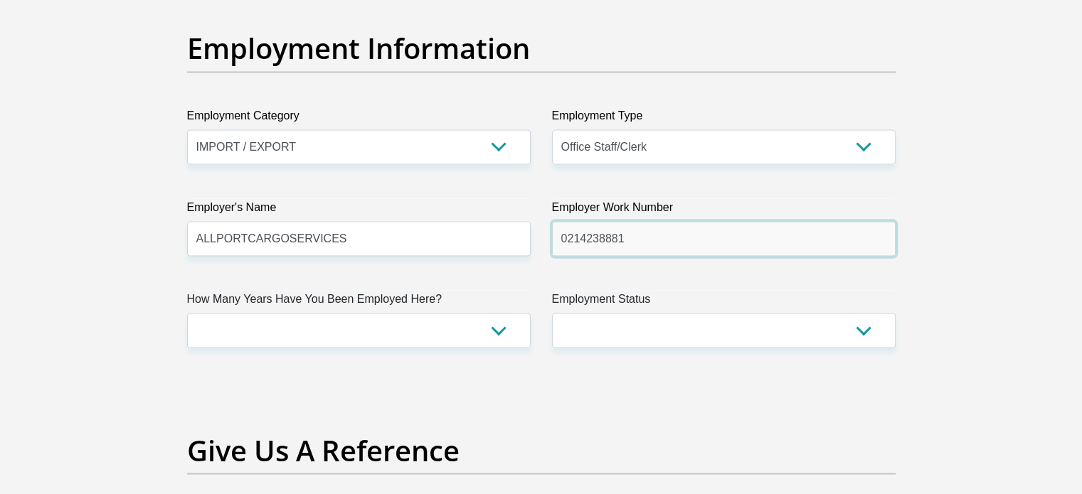
type input "0214238881"
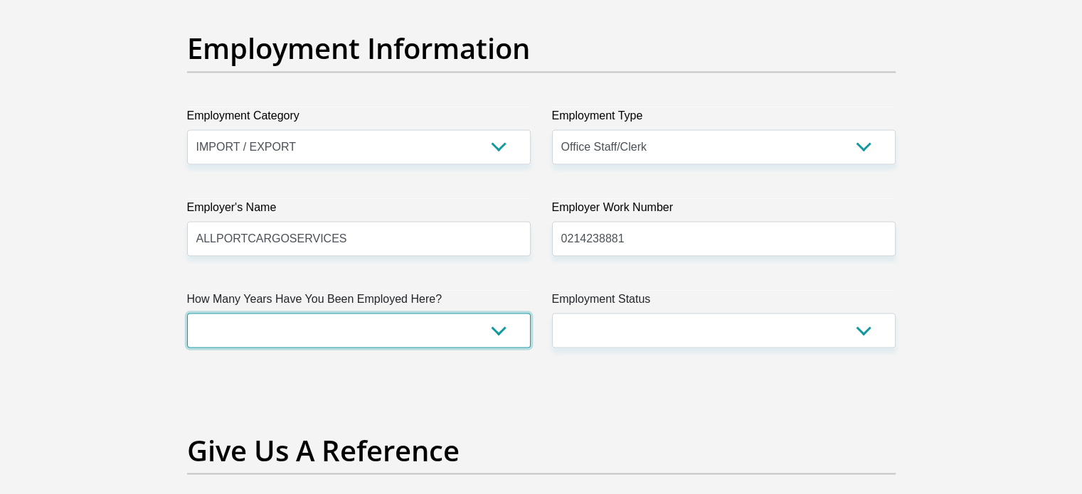
click at [294, 324] on select "less than 1 year 1-3 years 3-5 years 5+ years" at bounding box center [359, 330] width 344 height 35
select select "48"
click at [187, 313] on select "less than 1 year 1-3 years 3-5 years 5+ years" at bounding box center [359, 330] width 344 height 35
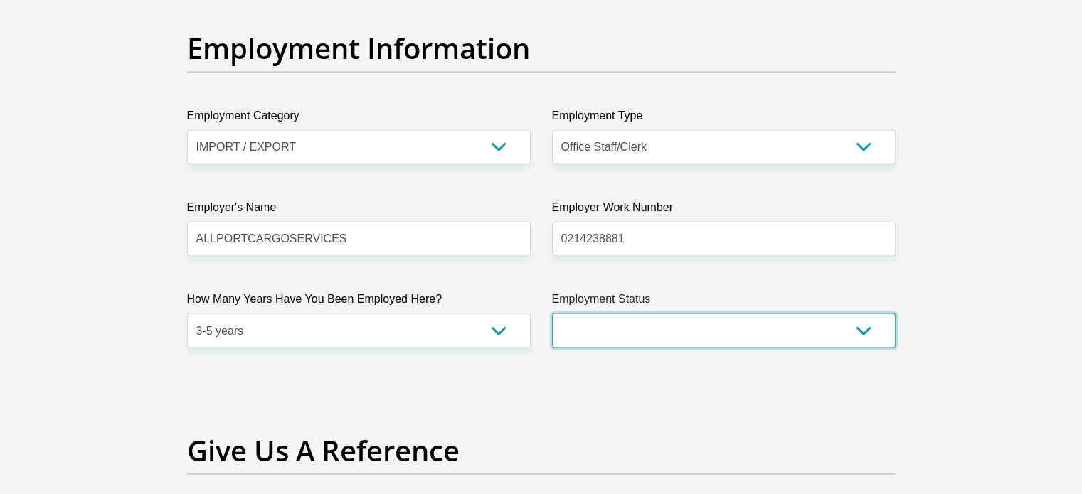
click at [634, 322] on select "Permanent/Full-time Part-time/Casual [DEMOGRAPHIC_DATA] Worker Self-Employed Ho…" at bounding box center [724, 330] width 344 height 35
select select "1"
click at [552, 313] on select "Permanent/Full-time Part-time/Casual [DEMOGRAPHIC_DATA] Worker Self-Employed Ho…" at bounding box center [724, 330] width 344 height 35
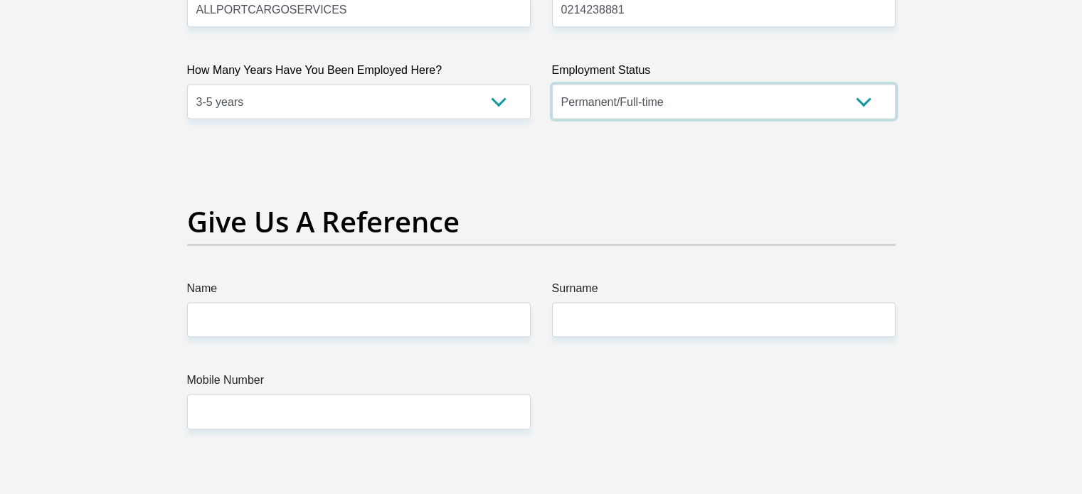
scroll to position [2917, 0]
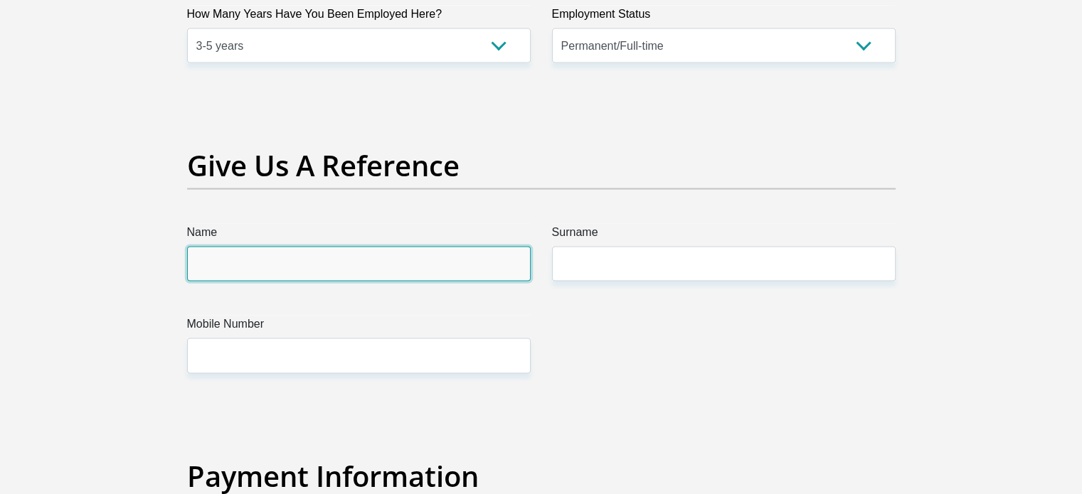
click at [247, 274] on input "Name" at bounding box center [359, 264] width 344 height 35
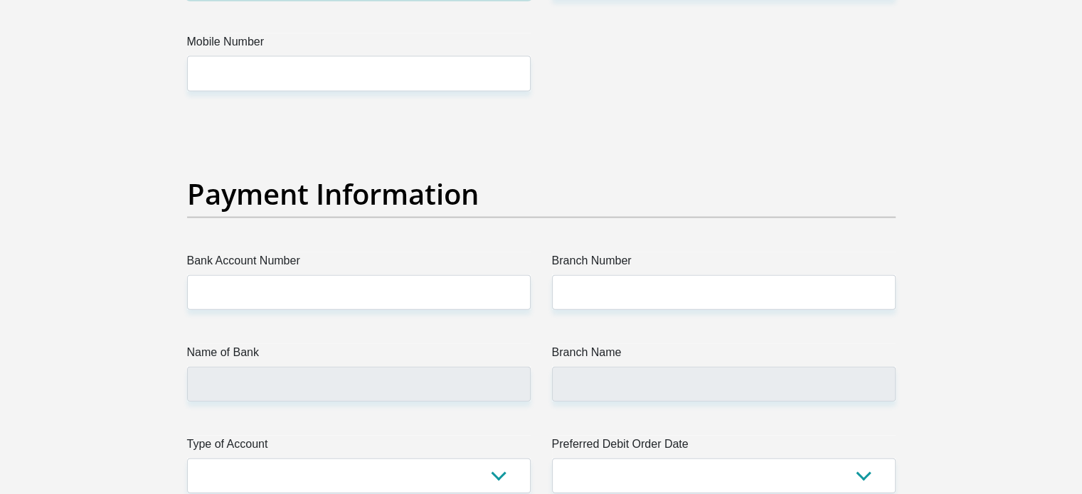
scroll to position [3201, 0]
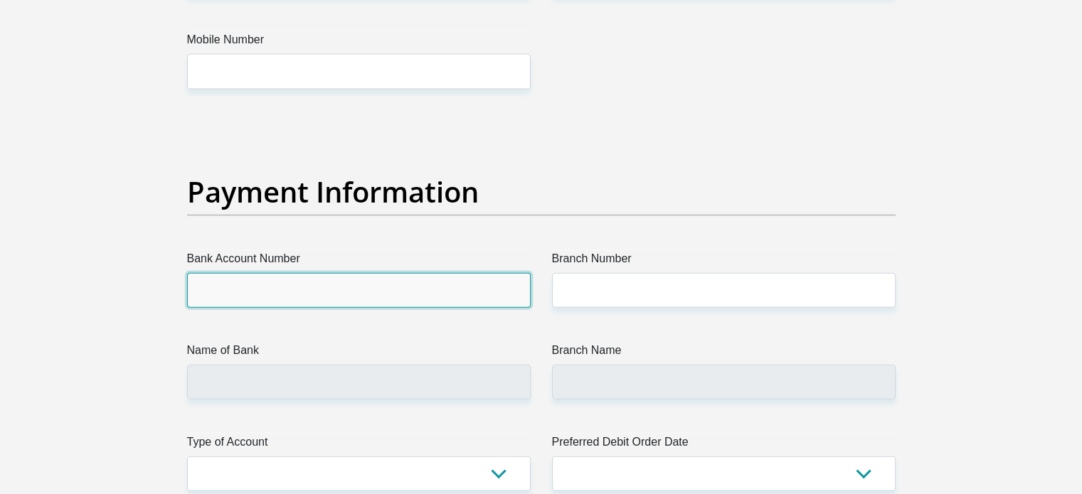
click at [464, 291] on input "Bank Account Number" at bounding box center [359, 290] width 344 height 35
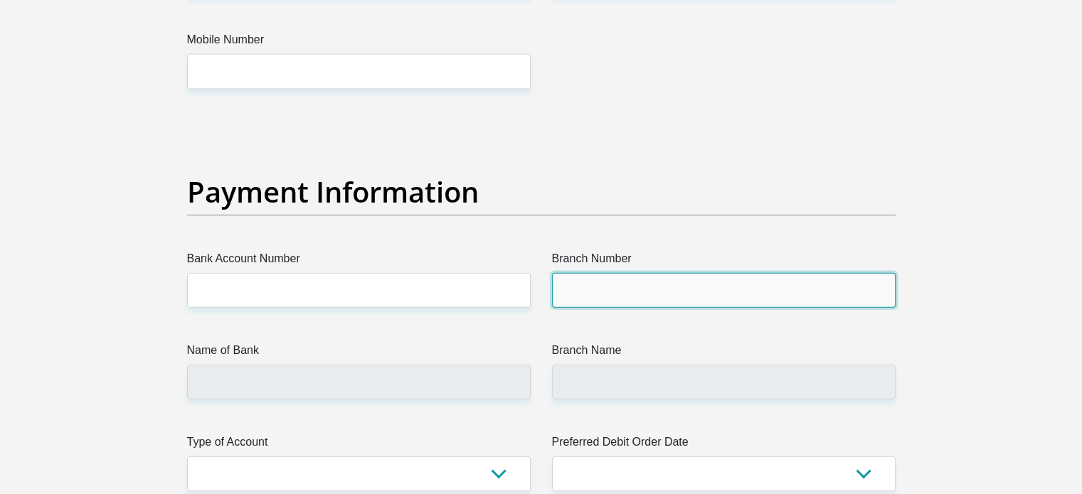
click at [613, 287] on input "Branch Number" at bounding box center [724, 290] width 344 height 35
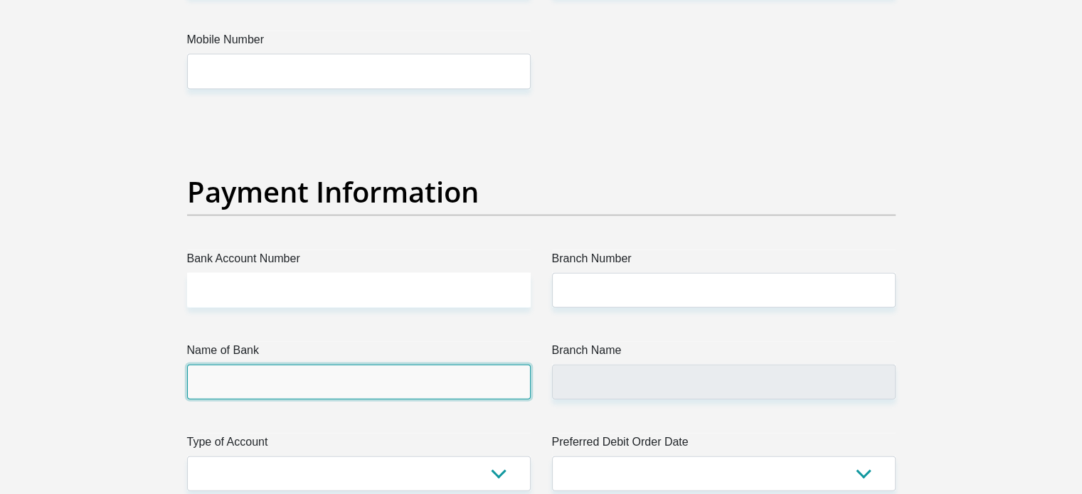
click at [371, 372] on input "Name of Bank" at bounding box center [359, 382] width 344 height 35
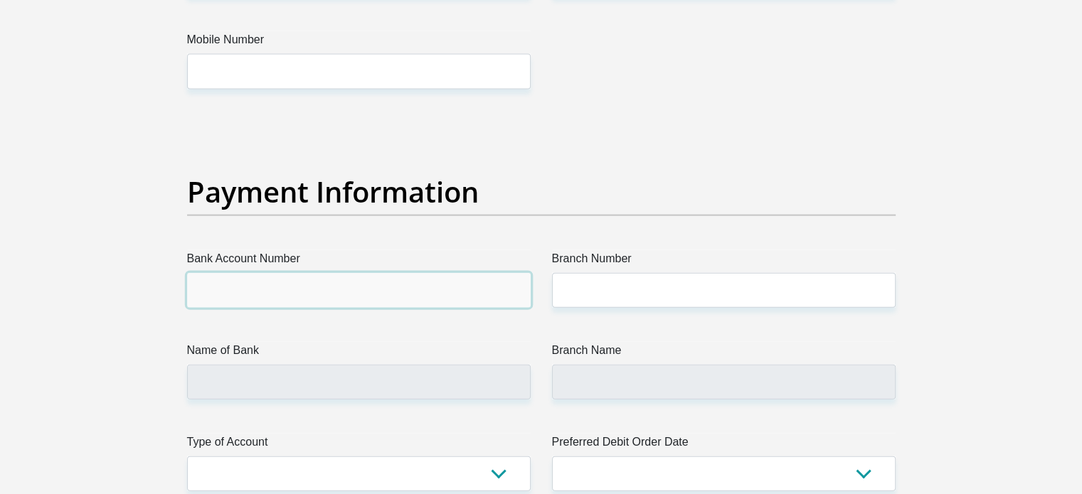
click at [299, 287] on input "Bank Account Number" at bounding box center [359, 290] width 344 height 35
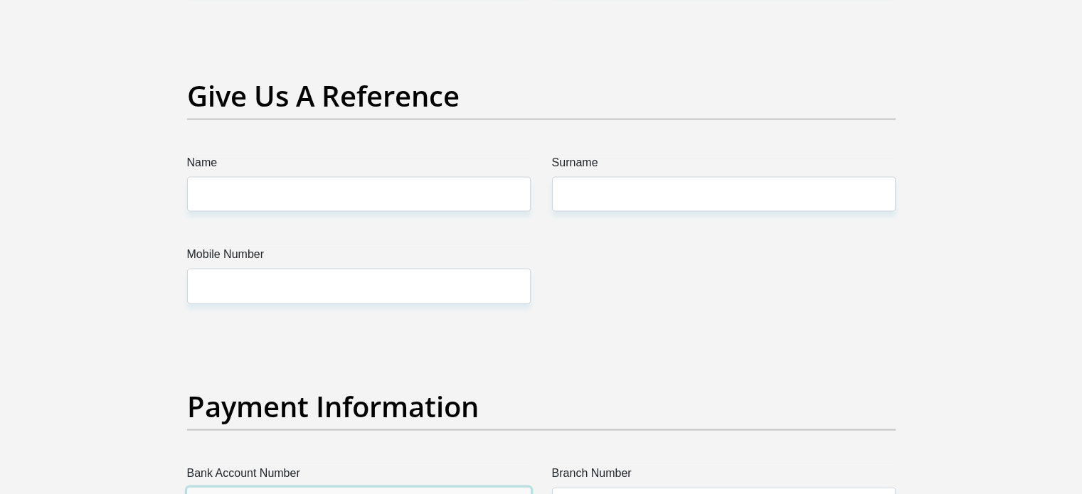
scroll to position [2846, 0]
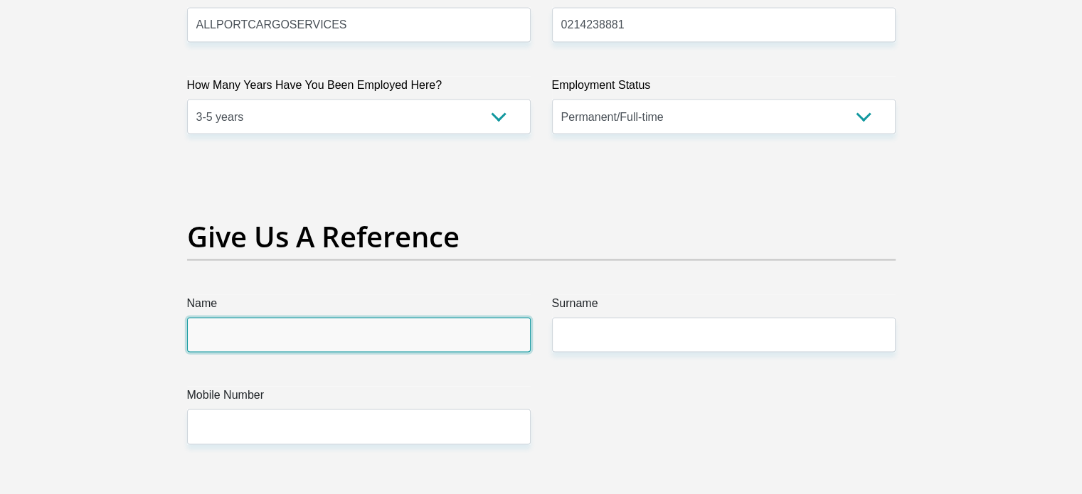
click at [303, 324] on input "Name" at bounding box center [359, 335] width 344 height 35
type input "kauthar"
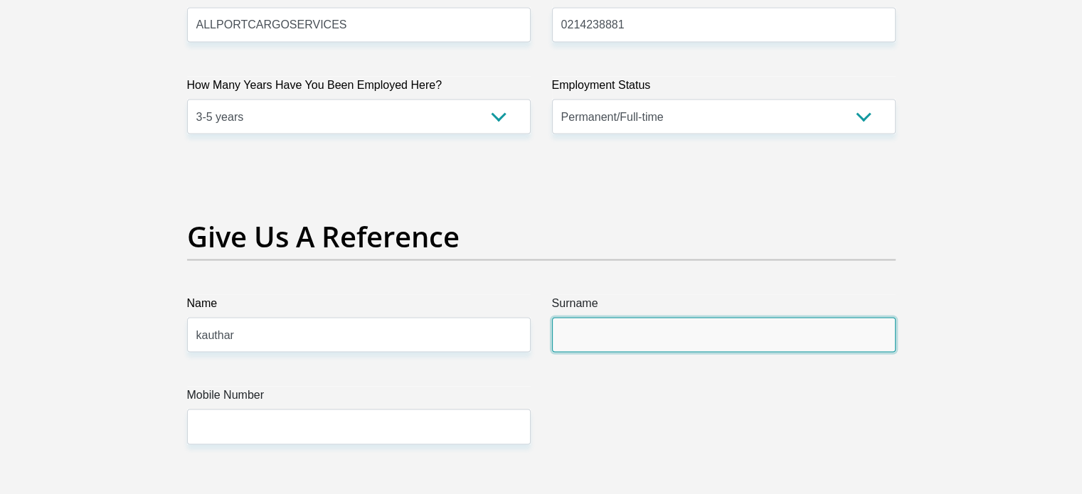
click at [605, 337] on input "Surname" at bounding box center [724, 335] width 344 height 35
type input "[PERSON_NAME]"
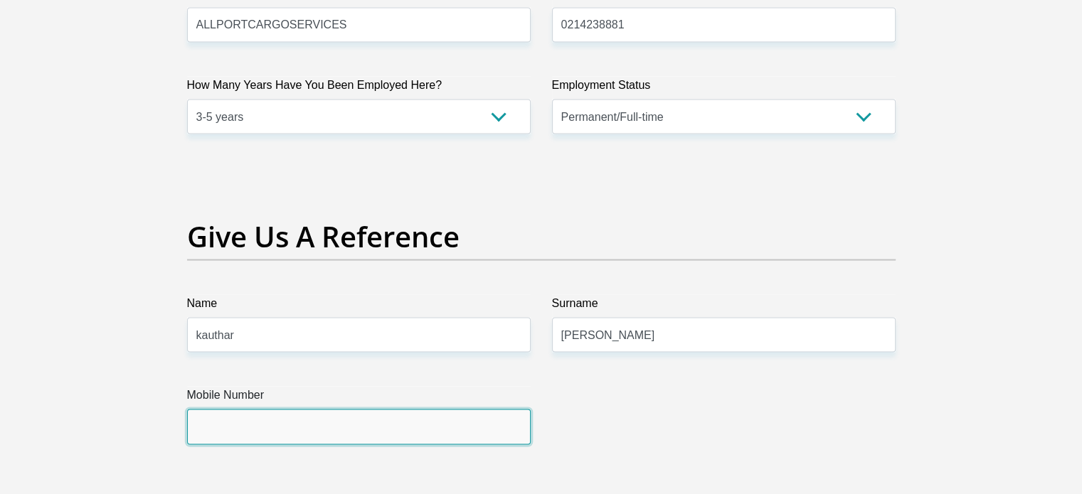
click at [374, 411] on input "Mobile Number" at bounding box center [359, 427] width 344 height 35
paste input "67 024 5117"
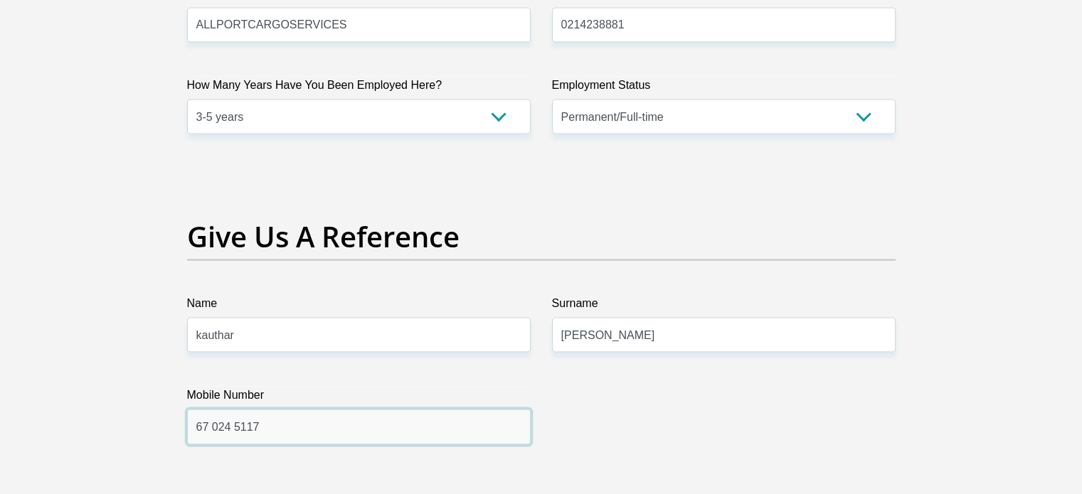
click at [190, 427] on input "67 024 5117" at bounding box center [359, 427] width 344 height 35
type input "0670245117"
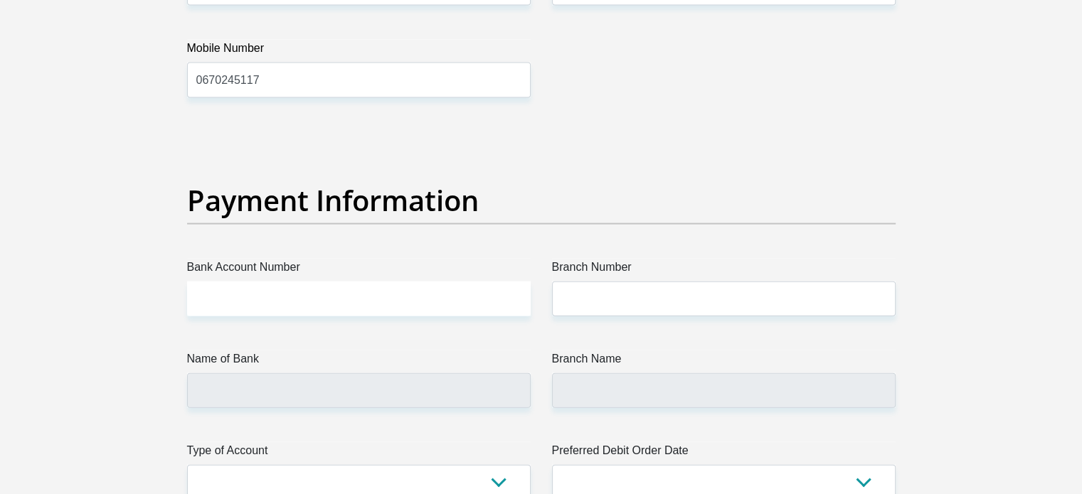
scroll to position [3201, 0]
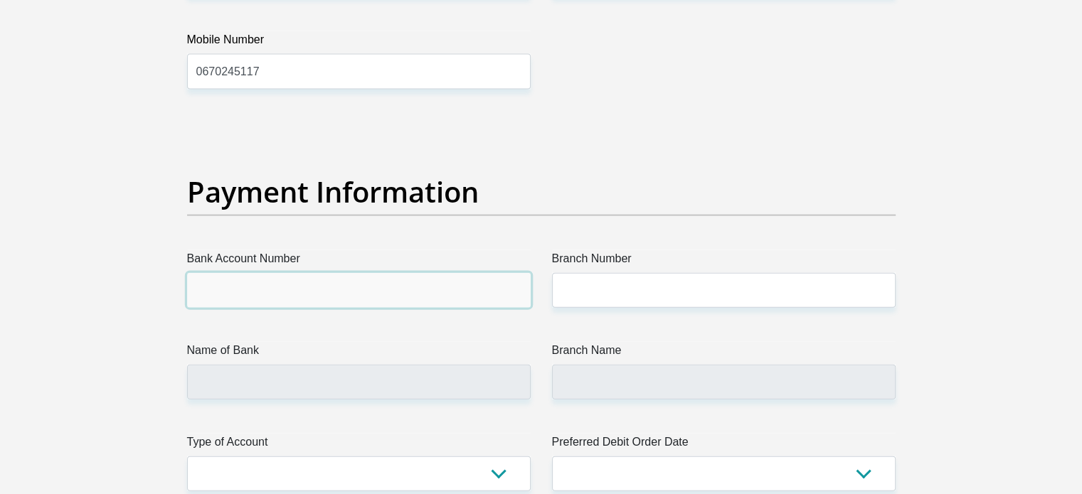
click at [345, 281] on input "Bank Account Number" at bounding box center [359, 290] width 344 height 35
type input "63025726548"
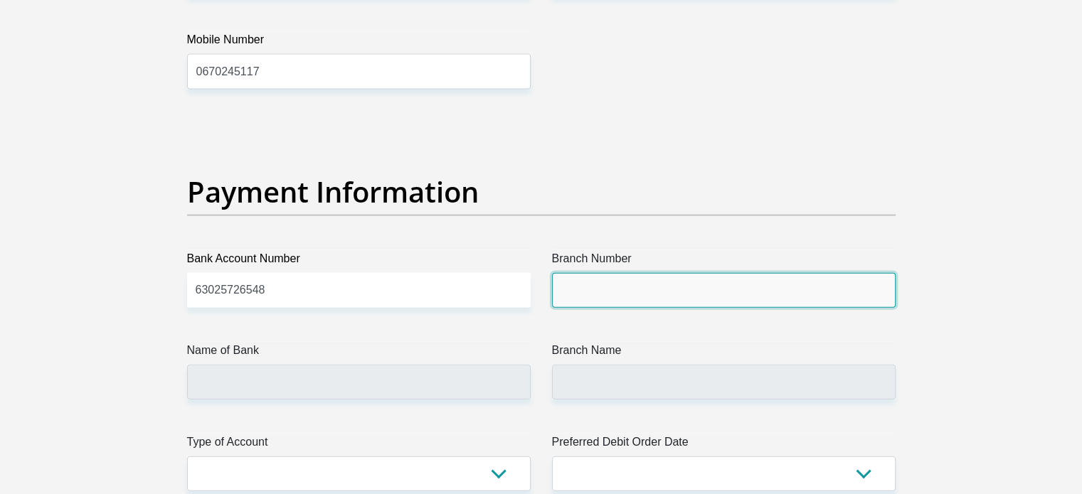
click at [625, 281] on input "Branch Number" at bounding box center [724, 290] width 344 height 35
paste input "250655"
type input "250655"
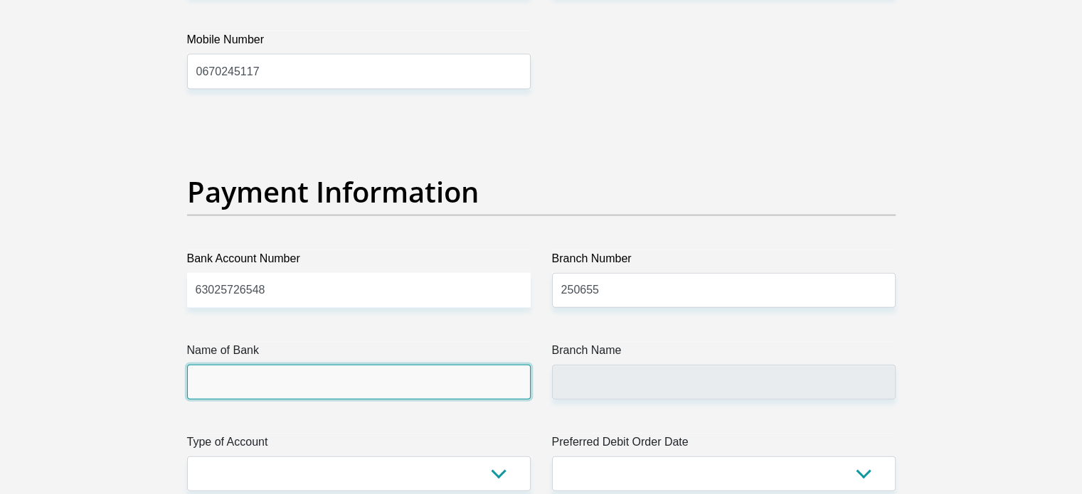
click at [359, 378] on input "Name of Bank" at bounding box center [359, 382] width 344 height 35
type input "FIRSTRAND BANK"
type input "BRANCH 560"
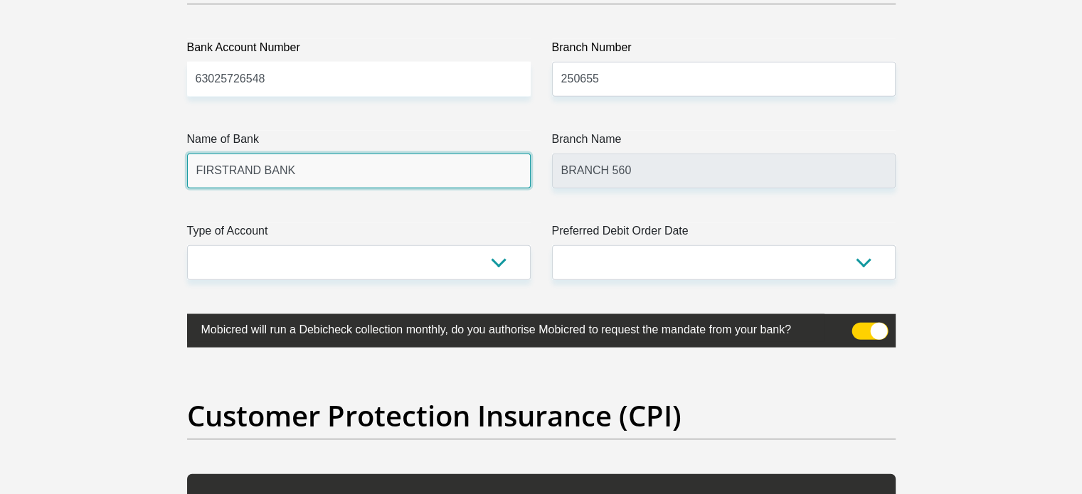
scroll to position [3415, 0]
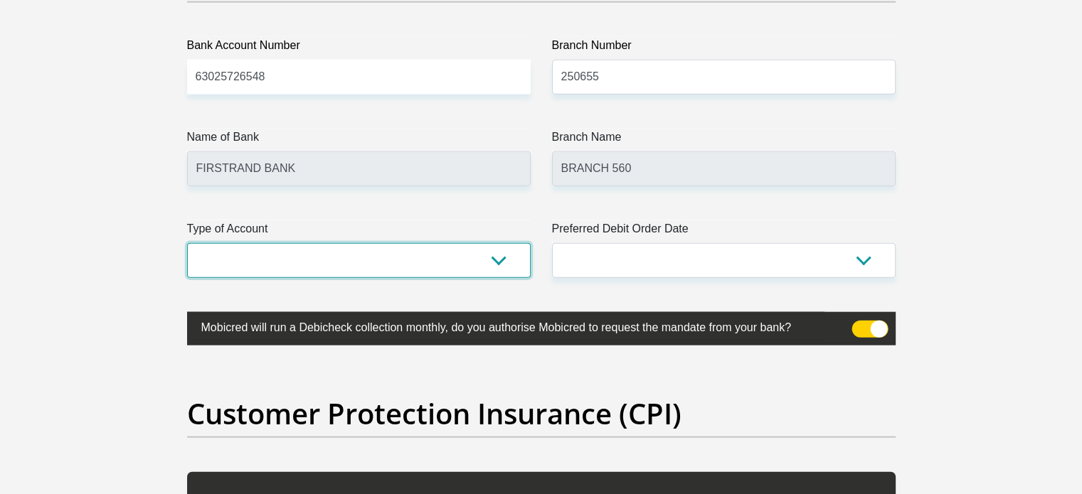
click at [343, 253] on select "Cheque Savings" at bounding box center [359, 260] width 344 height 35
select select "SAV"
click at [187, 243] on select "Cheque Savings" at bounding box center [359, 260] width 344 height 35
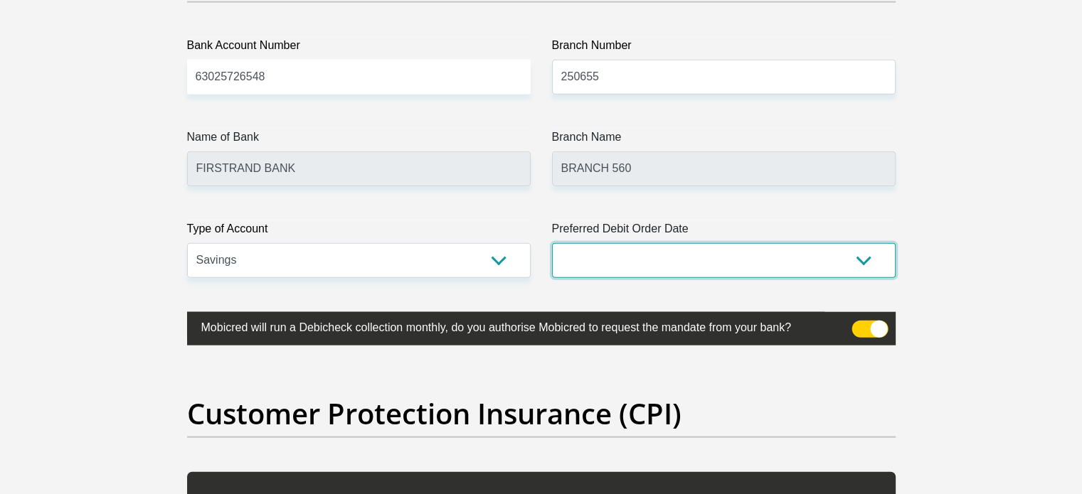
click at [650, 253] on select "1st 2nd 3rd 4th 5th 7th 18th 19th 20th 21st 22nd 23rd 24th 25th 26th 27th 28th …" at bounding box center [724, 260] width 344 height 35
select select "27"
click at [552, 243] on select "1st 2nd 3rd 4th 5th 7th 18th 19th 20th 21st 22nd 23rd 24th 25th 26th 27th 28th …" at bounding box center [724, 260] width 344 height 35
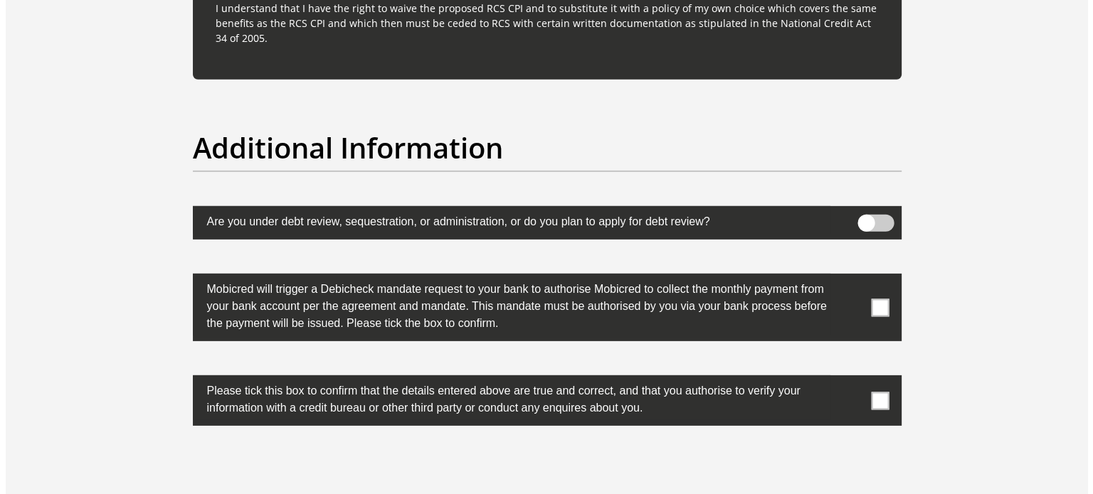
scroll to position [4411, 0]
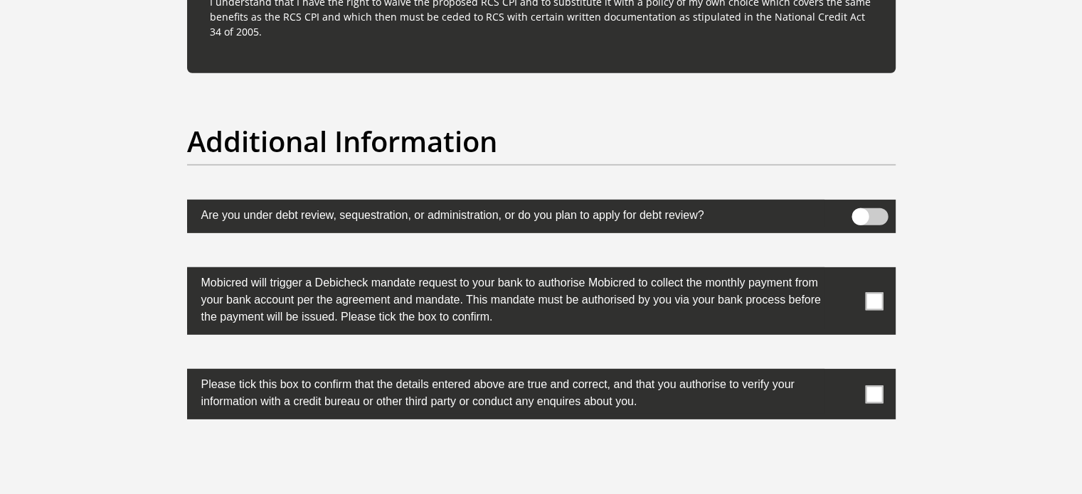
click at [872, 211] on span at bounding box center [870, 216] width 36 height 17
click at [860, 212] on input "checkbox" at bounding box center [860, 212] width 0 height 0
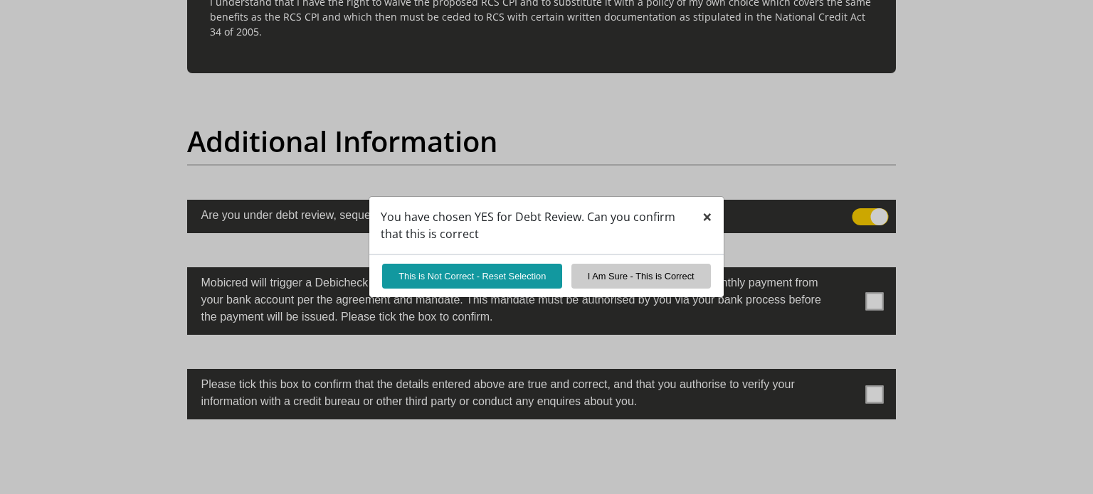
click at [705, 215] on span "×" at bounding box center [707, 216] width 10 height 23
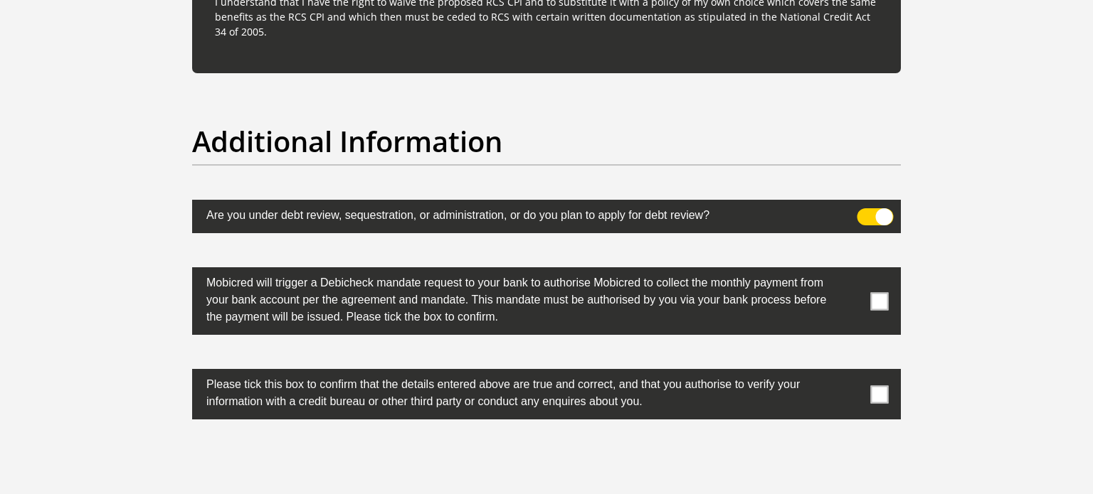
click at [860, 213] on span at bounding box center [875, 216] width 36 height 17
click at [865, 212] on input "checkbox" at bounding box center [865, 212] width 0 height 0
click at [885, 292] on span at bounding box center [880, 301] width 18 height 18
click at [851, 271] on input "checkbox" at bounding box center [851, 271] width 0 height 0
click at [879, 391] on span at bounding box center [880, 395] width 18 height 18
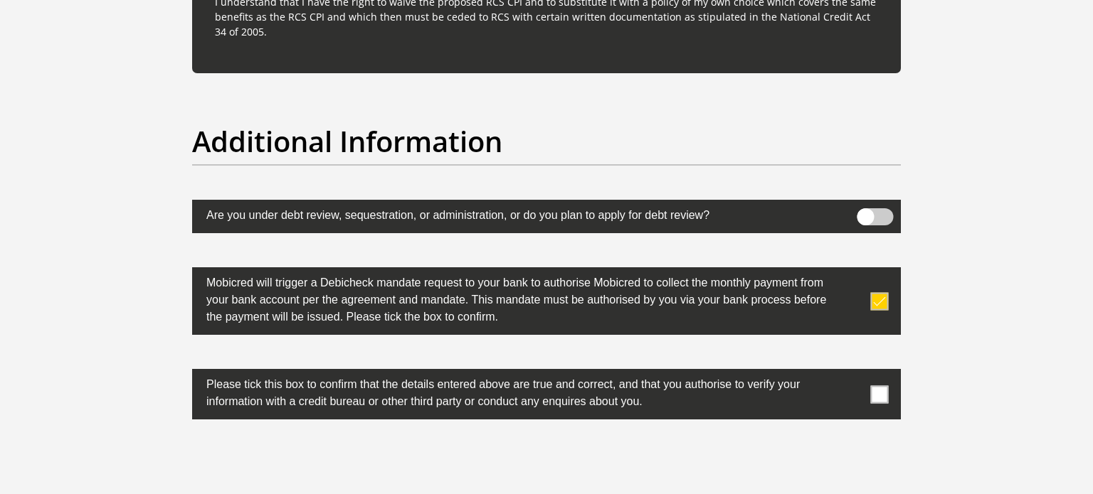
click at [851, 373] on input "checkbox" at bounding box center [851, 373] width 0 height 0
click at [677, 135] on h2 "Additional Information" at bounding box center [546, 141] width 709 height 34
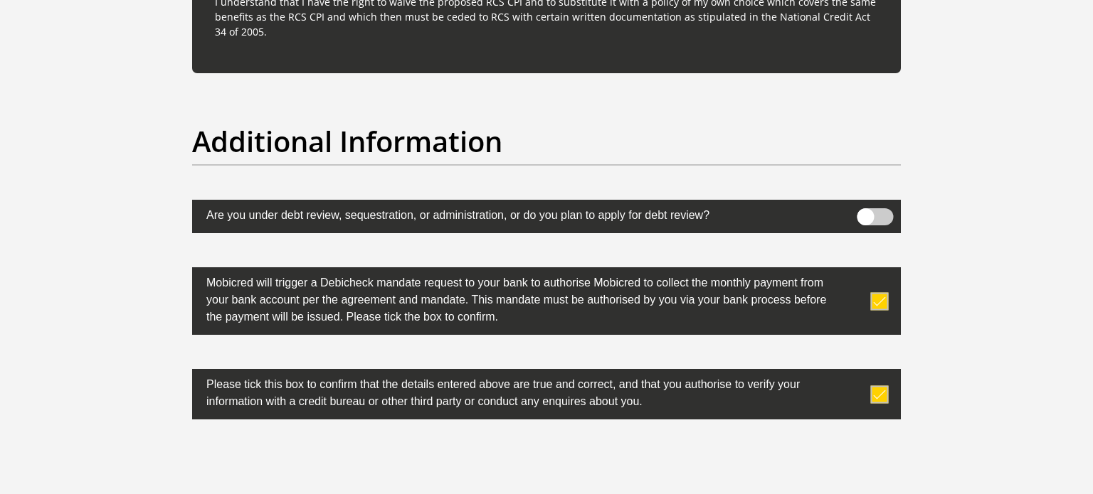
drag, startPoint x: 343, startPoint y: 68, endPoint x: 356, endPoint y: -86, distance: 154.3
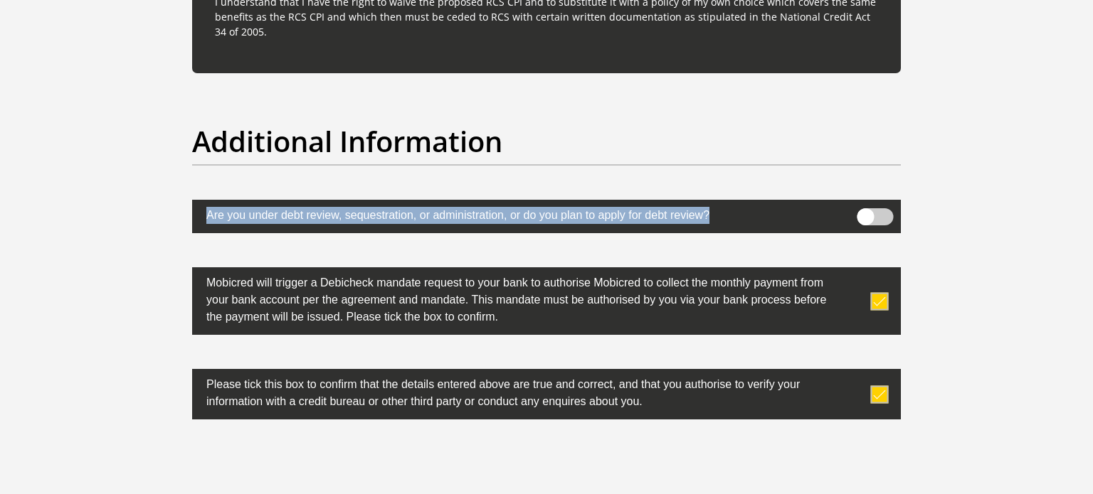
drag, startPoint x: 1086, startPoint y: 203, endPoint x: 1069, endPoint y: 139, distance: 66.1
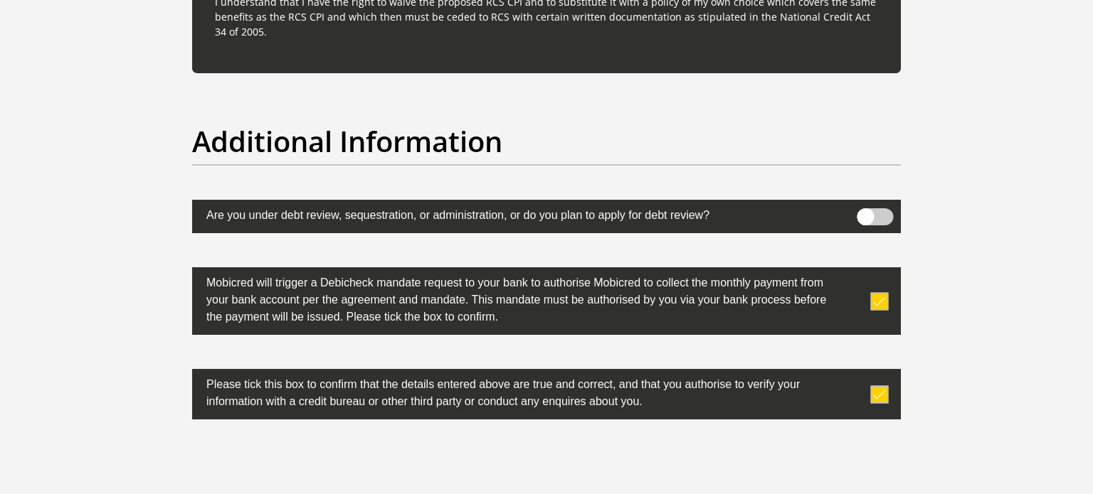
drag, startPoint x: 351, startPoint y: 43, endPoint x: 386, endPoint y: -36, distance: 86.3
click at [665, 176] on div "Additional Information" at bounding box center [546, 161] width 730 height 75
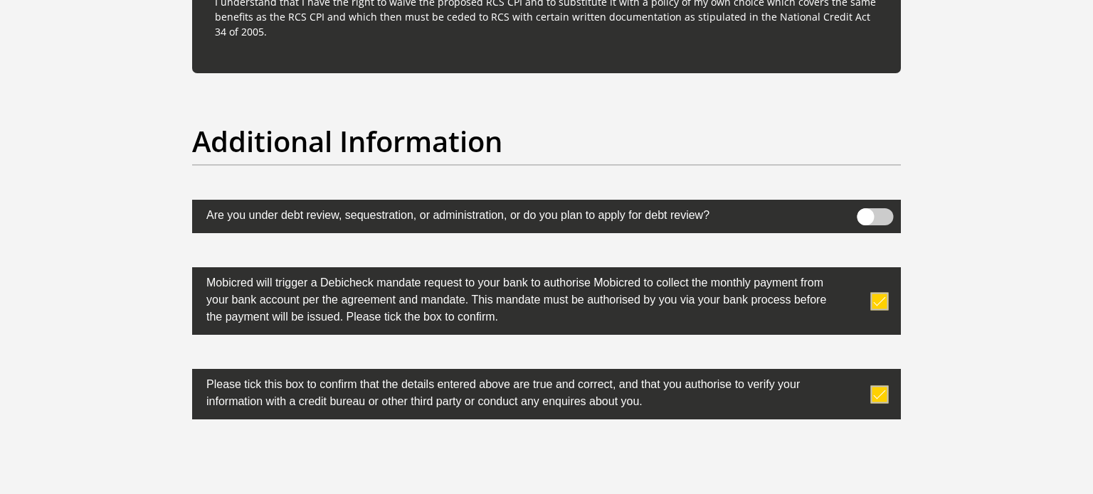
drag, startPoint x: 624, startPoint y: 232, endPoint x: 902, endPoint y: 224, distance: 278.3
click at [875, 295] on span at bounding box center [880, 301] width 18 height 18
click at [851, 271] on input "checkbox" at bounding box center [851, 271] width 0 height 0
click at [882, 395] on span at bounding box center [880, 395] width 18 height 18
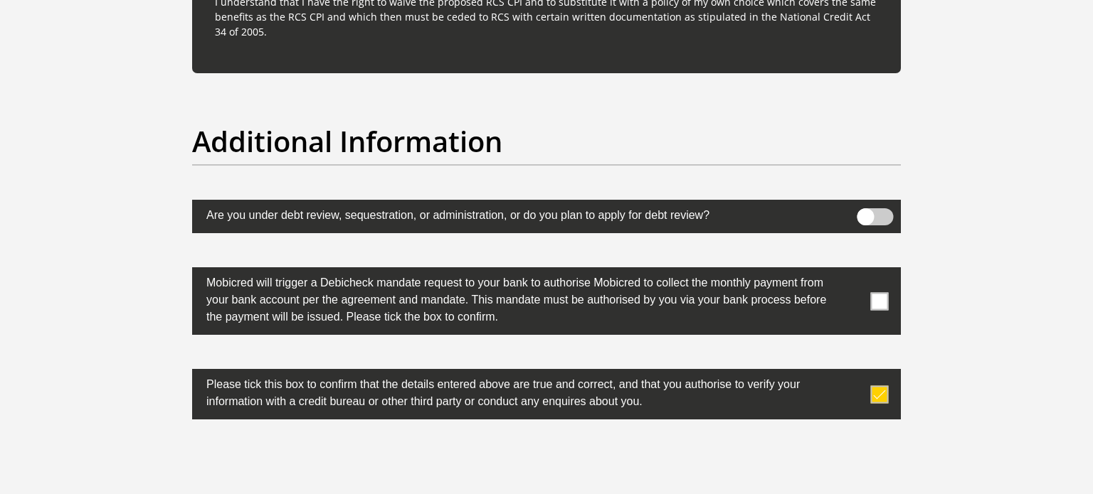
click at [851, 373] on input "checkbox" at bounding box center [851, 373] width 0 height 0
click at [671, 28] on p "I understand that I have the right to waive the proposed RCS CPI and to substit…" at bounding box center [546, 16] width 663 height 45
click at [524, 130] on h2 "Additional Information" at bounding box center [546, 141] width 709 height 34
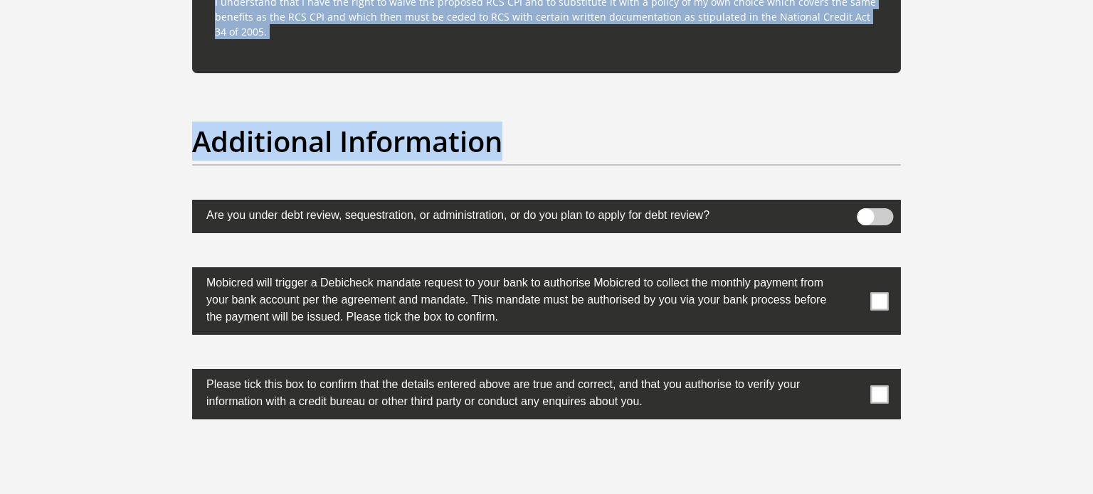
drag, startPoint x: 600, startPoint y: 107, endPoint x: 593, endPoint y: -86, distance: 192.9
click at [429, 218] on div "Are you under debt review, sequestration, or administration, or do you plan to …" at bounding box center [546, 216] width 730 height 33
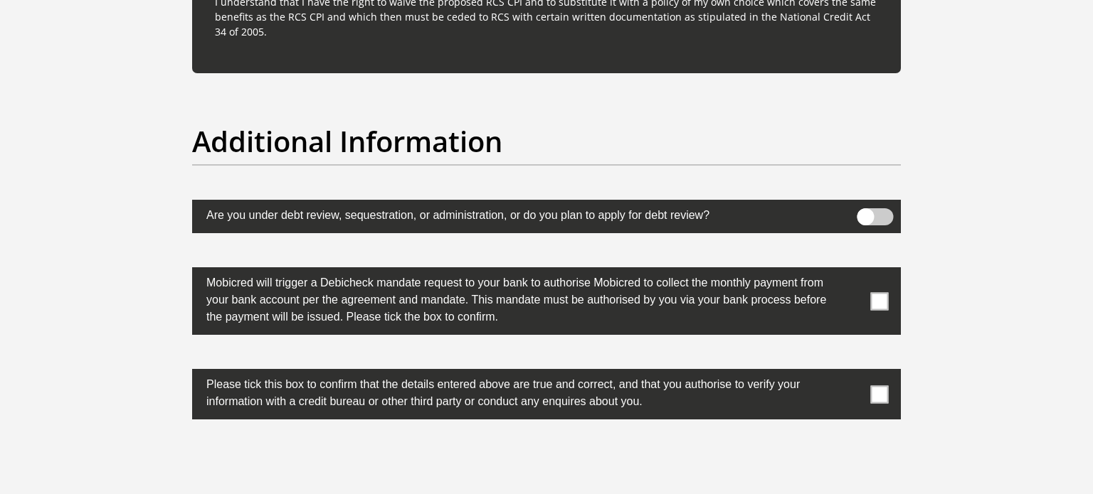
drag, startPoint x: 368, startPoint y: 126, endPoint x: 349, endPoint y: 110, distance: 24.8
click at [366, 124] on h2 "Additional Information" at bounding box center [546, 141] width 709 height 34
click at [489, 147] on h2 "Additional Information" at bounding box center [546, 141] width 709 height 34
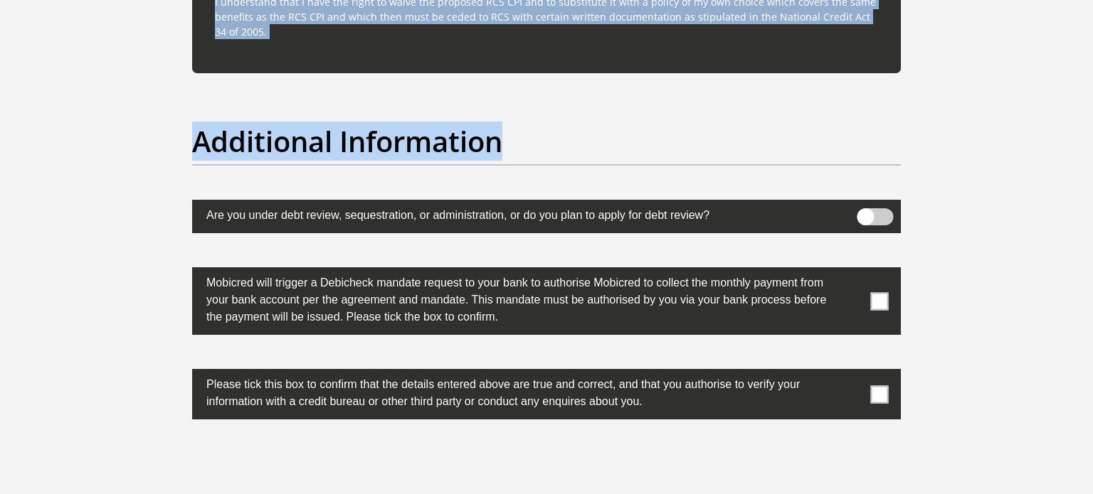
drag, startPoint x: 489, startPoint y: 147, endPoint x: 482, endPoint y: -86, distance: 233.4
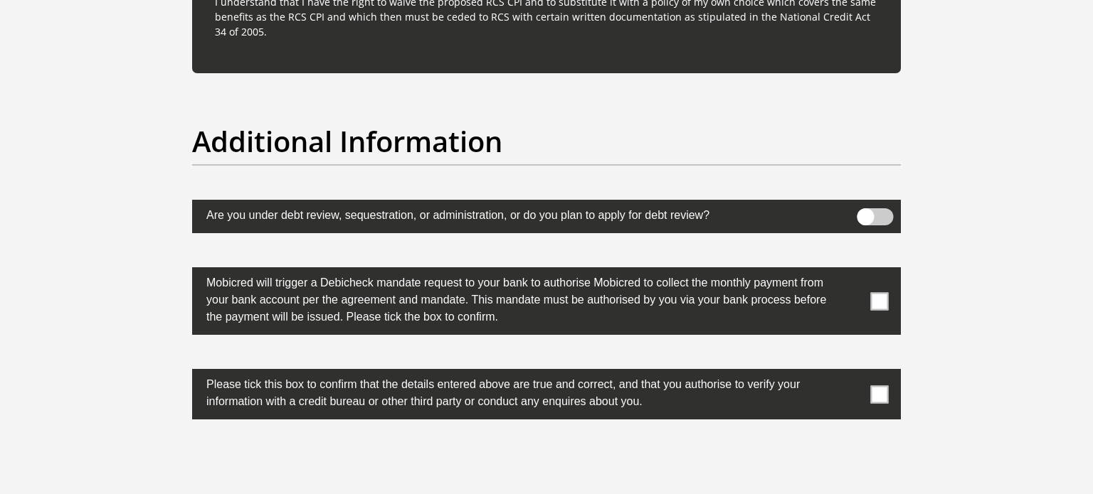
click at [867, 124] on h2 "Additional Information" at bounding box center [546, 141] width 709 height 34
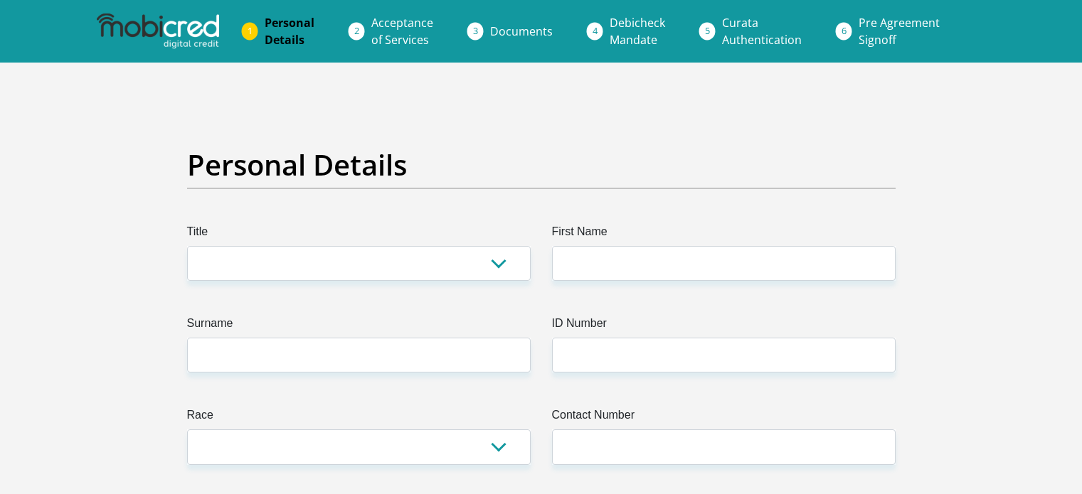
scroll to position [4342, 0]
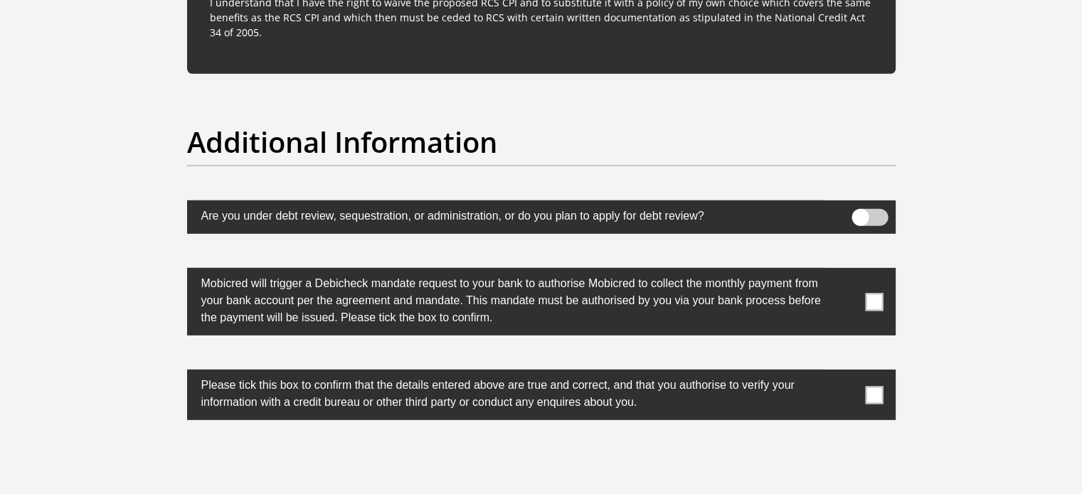
click at [541, 133] on h2 "Additional Information" at bounding box center [541, 142] width 709 height 34
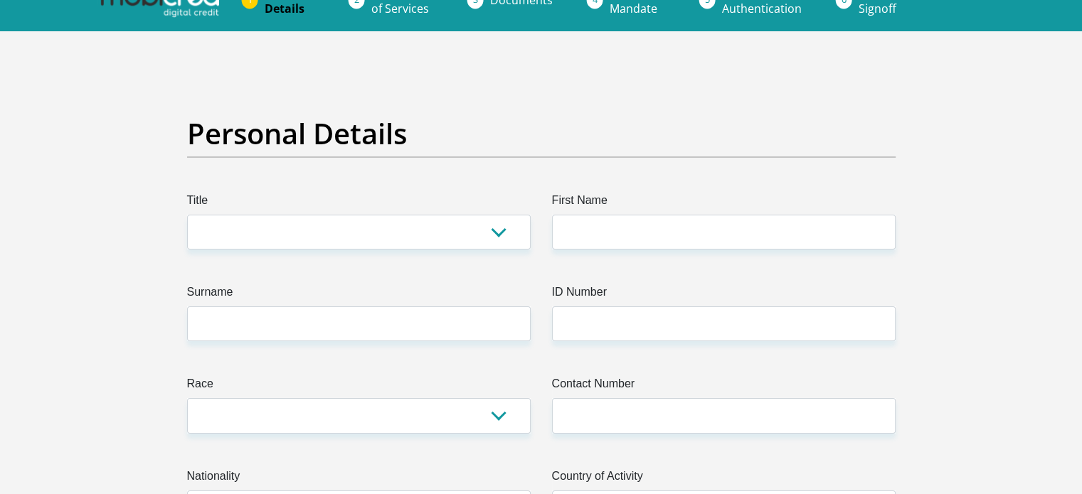
scroll to position [0, 0]
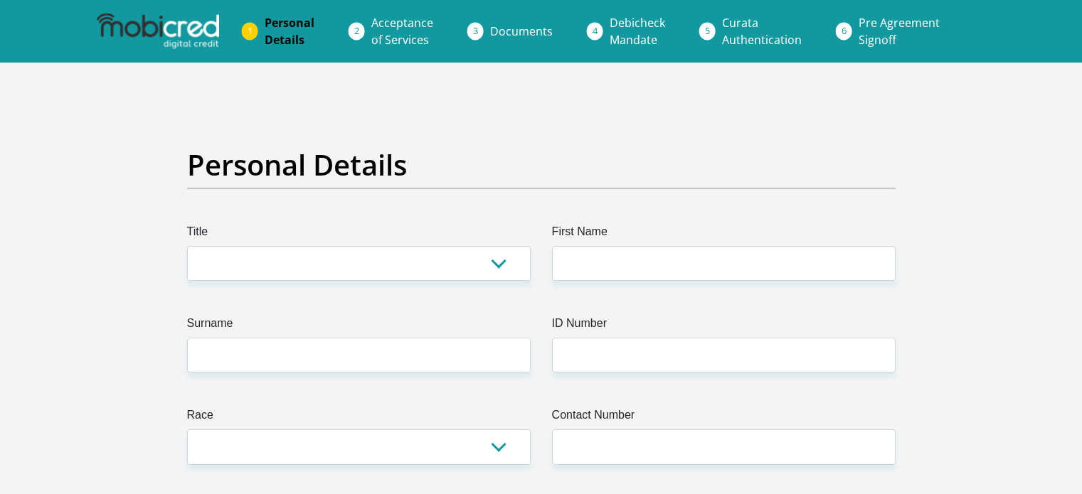
click at [403, 38] on span "Acceptance of Services" at bounding box center [402, 31] width 62 height 33
click at [504, 36] on span "Documents" at bounding box center [521, 31] width 63 height 16
click at [127, 36] on img at bounding box center [158, 32] width 122 height 36
click at [188, 17] on img at bounding box center [158, 32] width 122 height 36
